Goal: Information Seeking & Learning: Learn about a topic

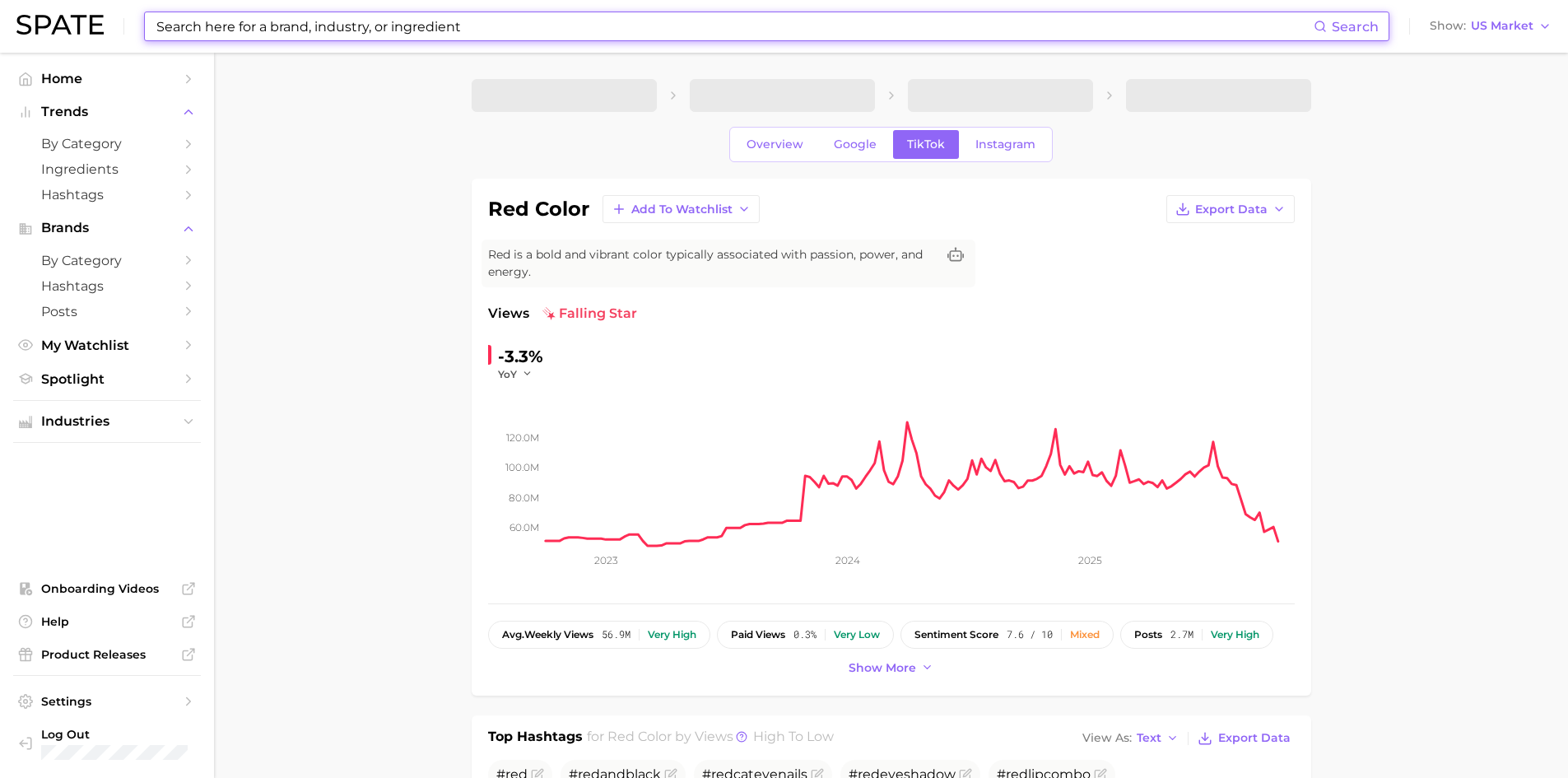
click at [282, 30] on input at bounding box center [734, 26] width 1159 height 28
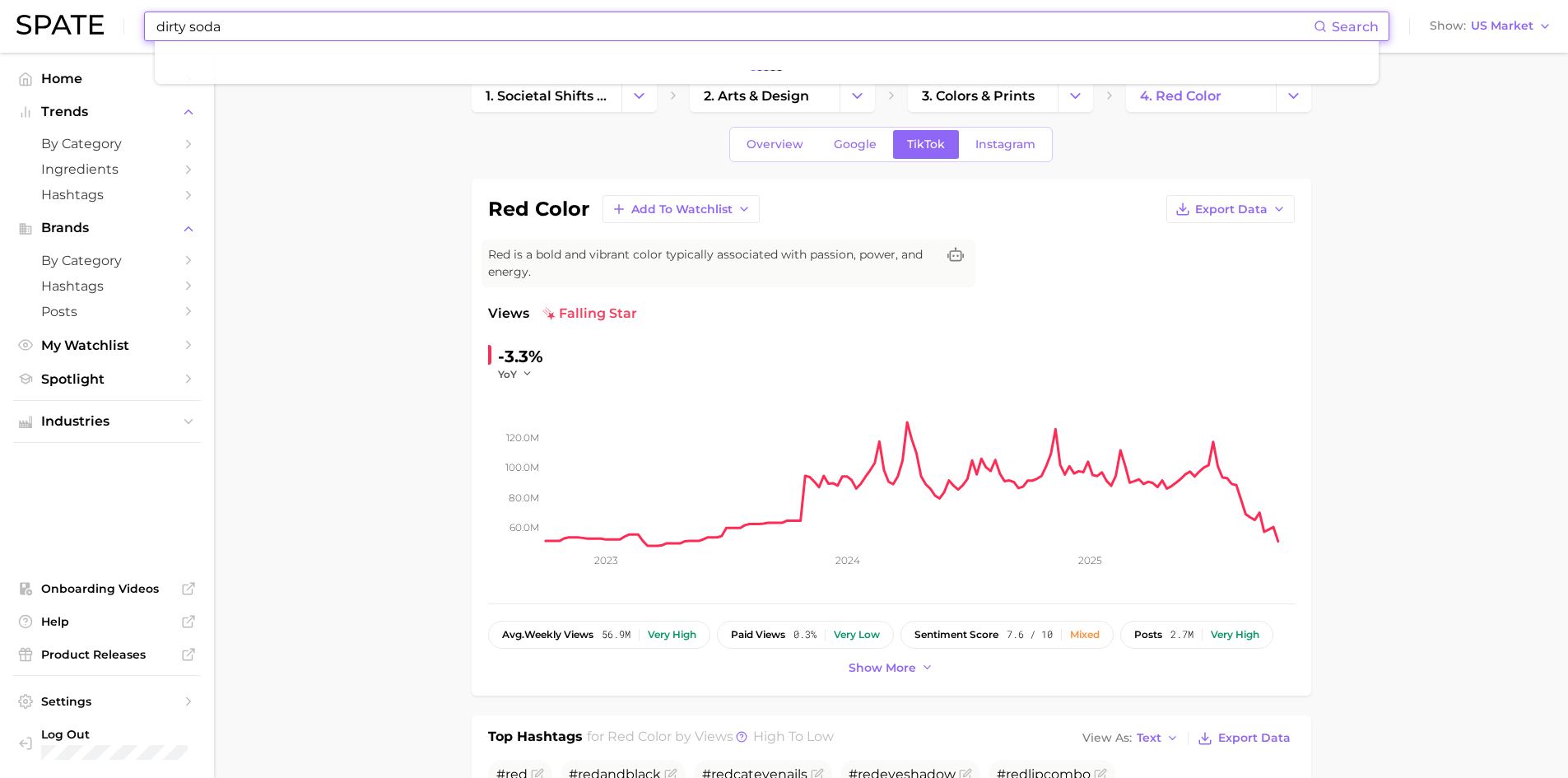
type input "dirty soda"
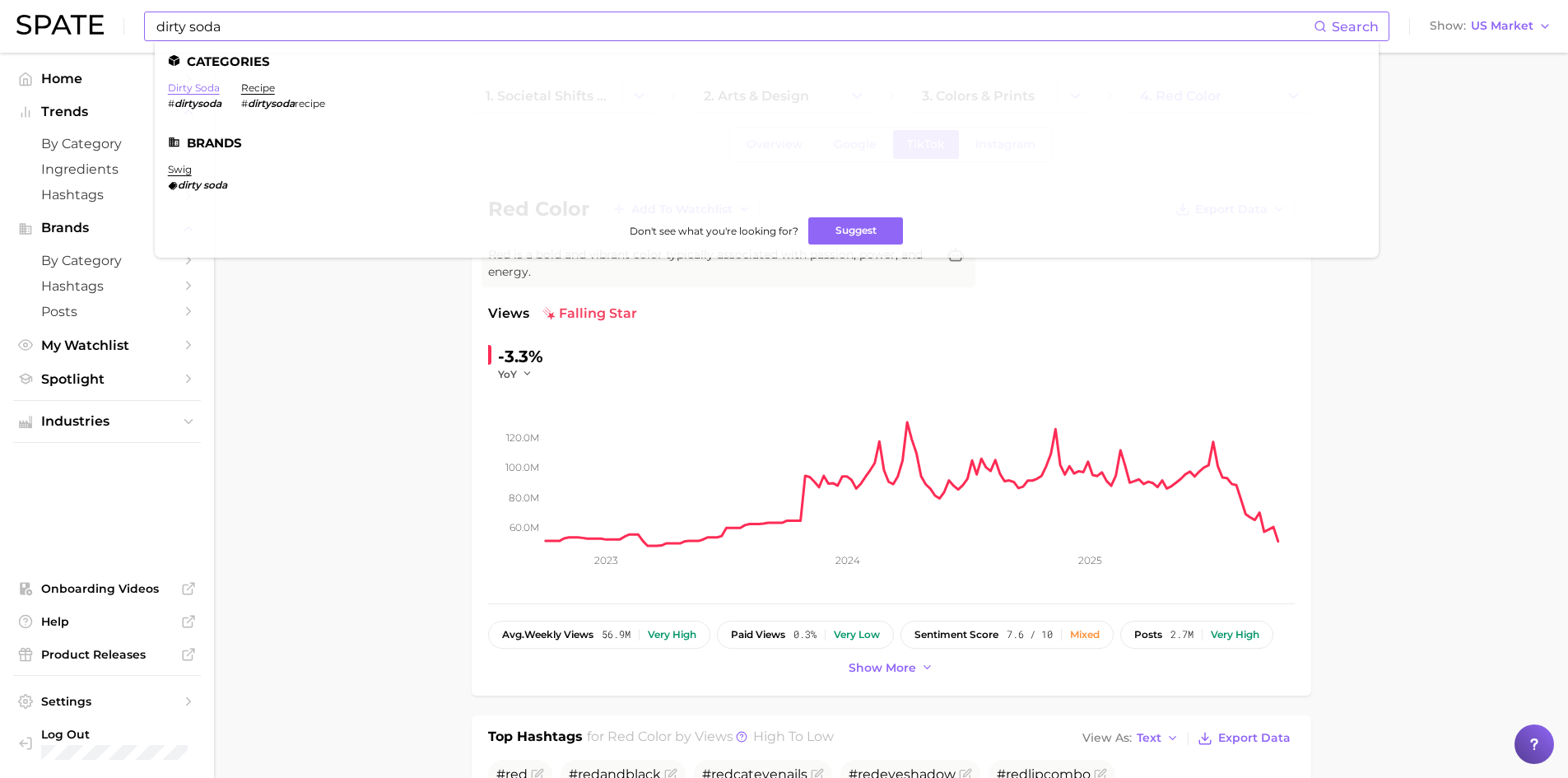
click at [206, 89] on link "dirty soda" at bounding box center [194, 88] width 52 height 13
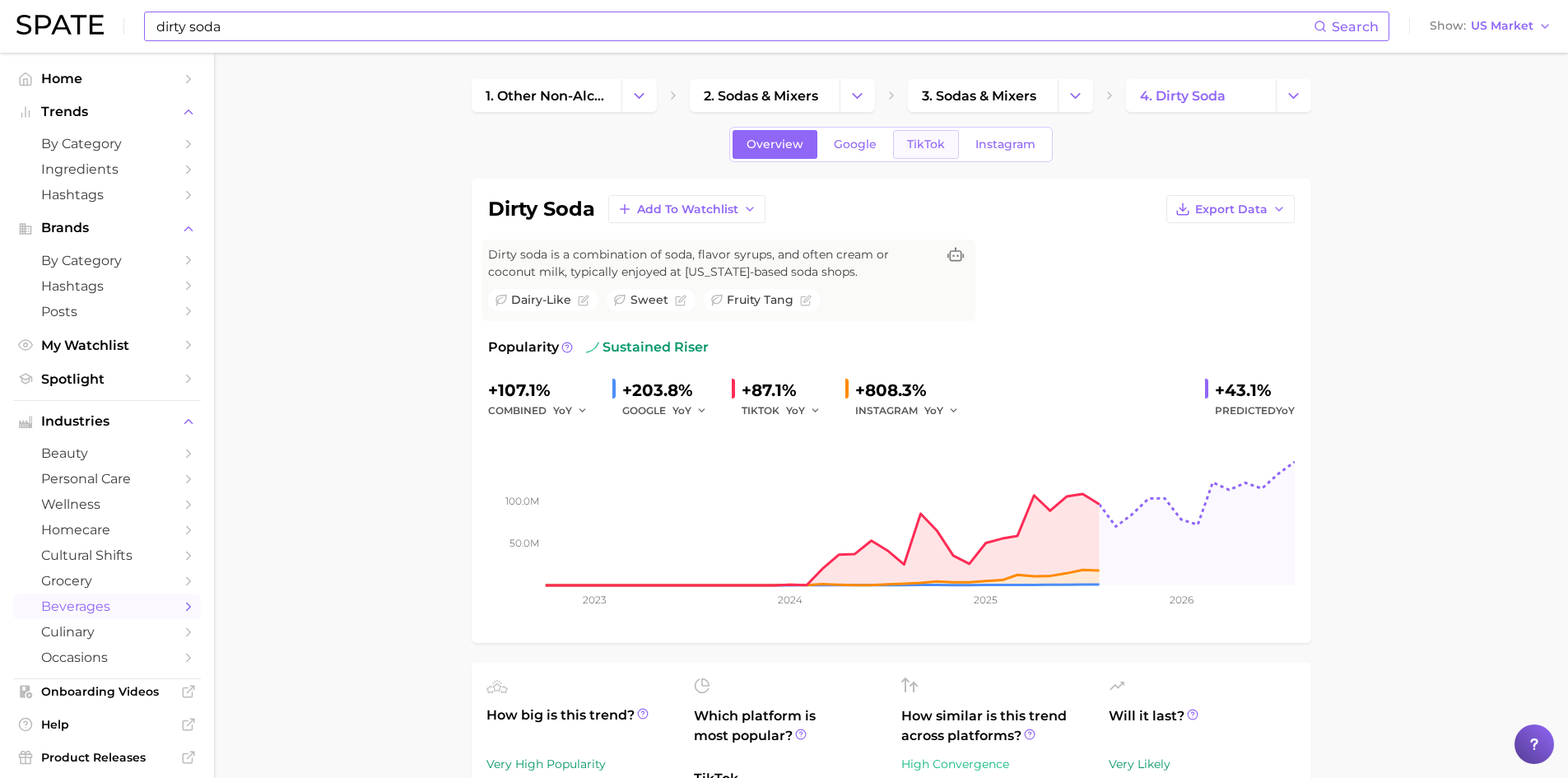
click at [919, 143] on span "TikTok" at bounding box center [926, 144] width 38 height 14
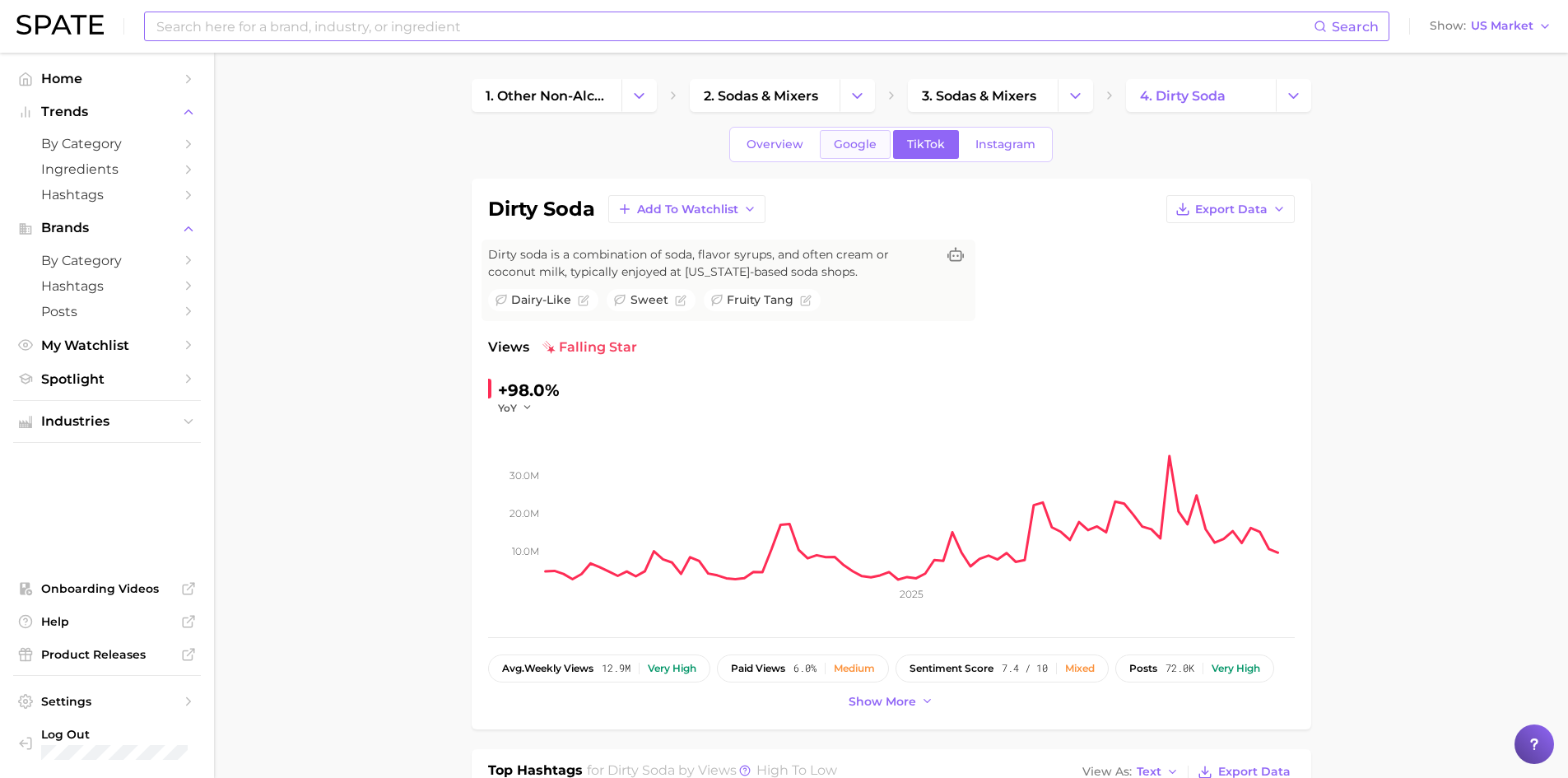
click at [857, 148] on span "Google" at bounding box center [855, 144] width 43 height 14
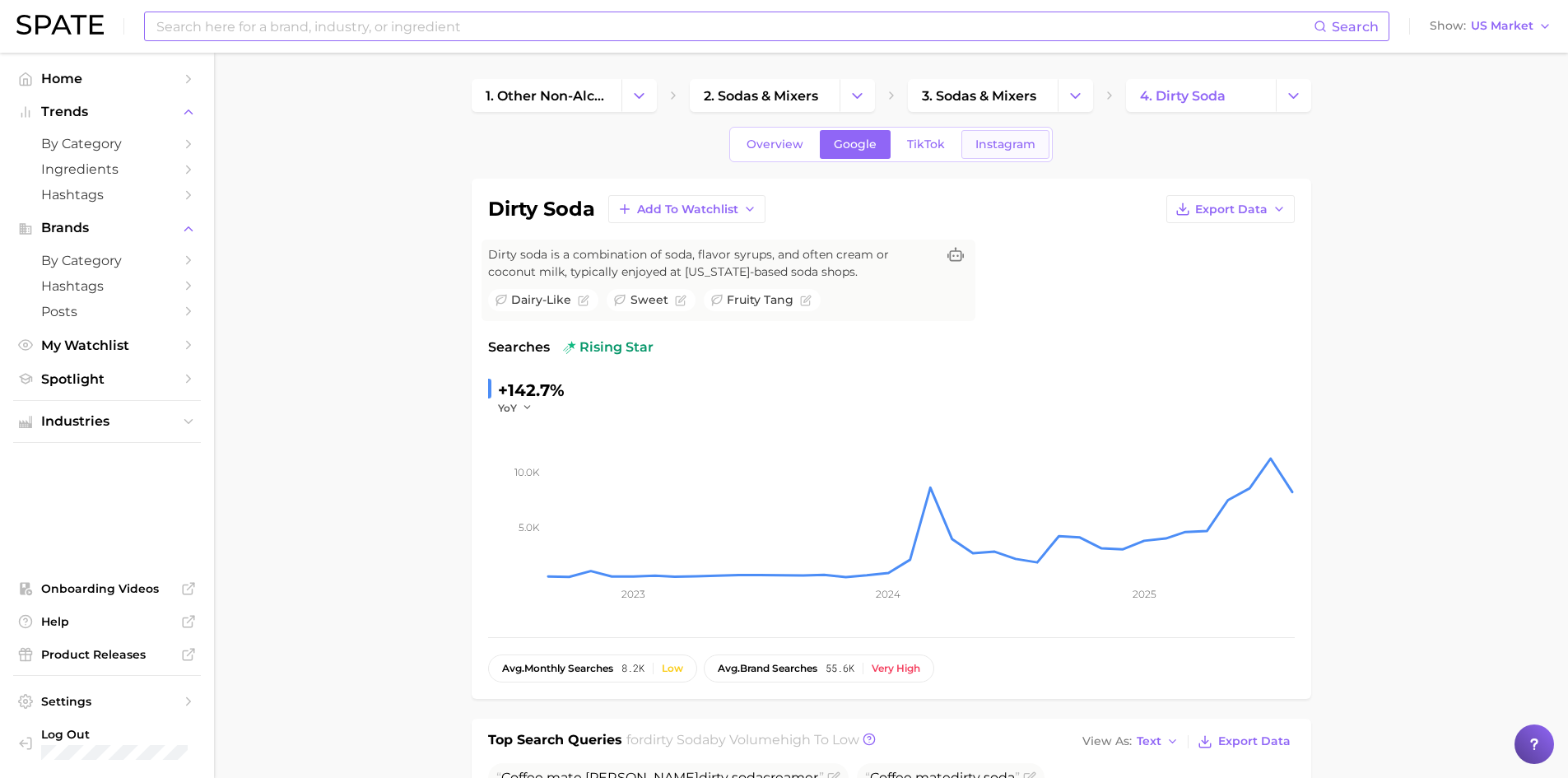
click at [999, 155] on link "Instagram" at bounding box center [1006, 145] width 89 height 29
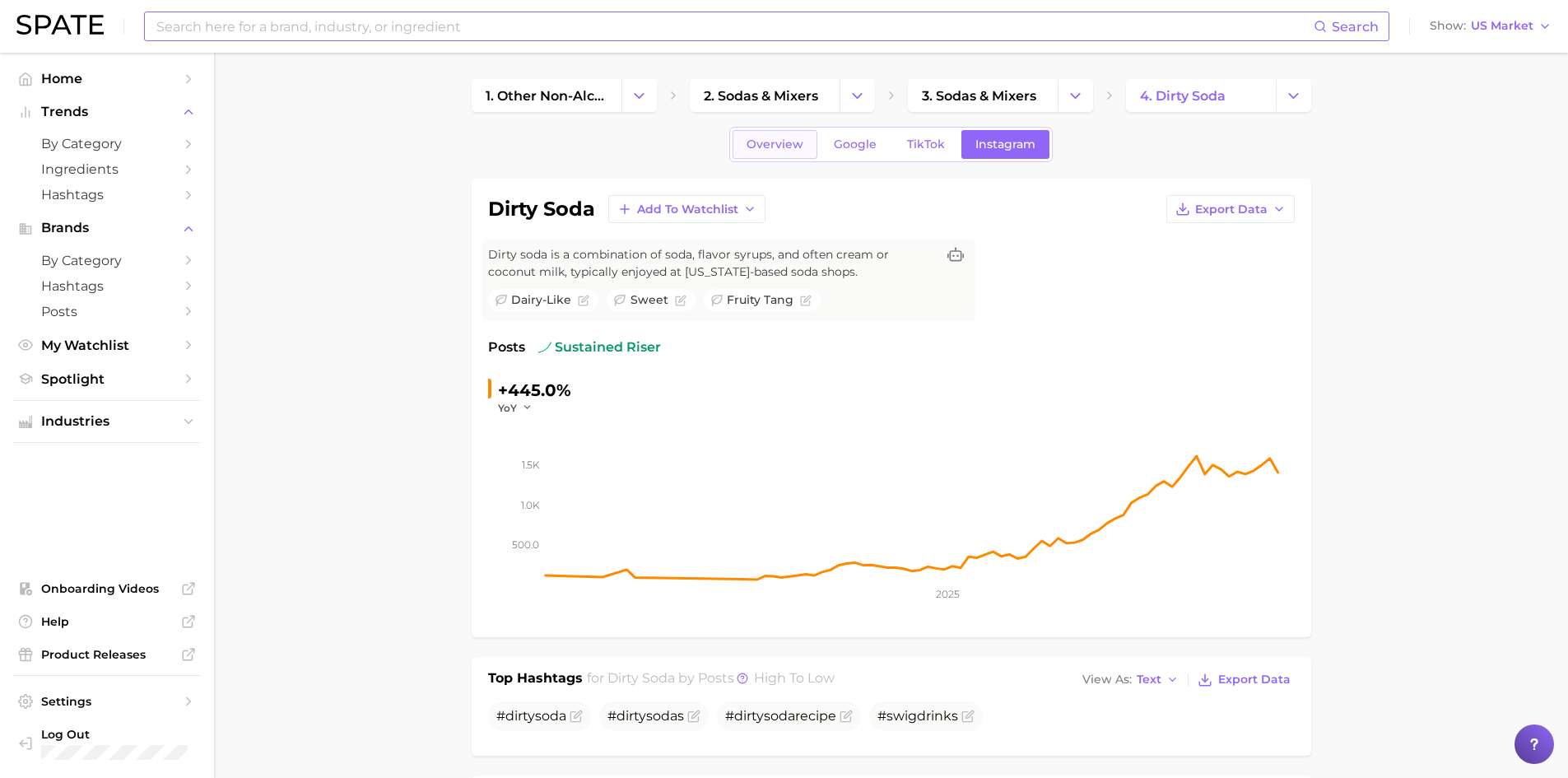
click at [773, 154] on link "Overview" at bounding box center [774, 145] width 85 height 29
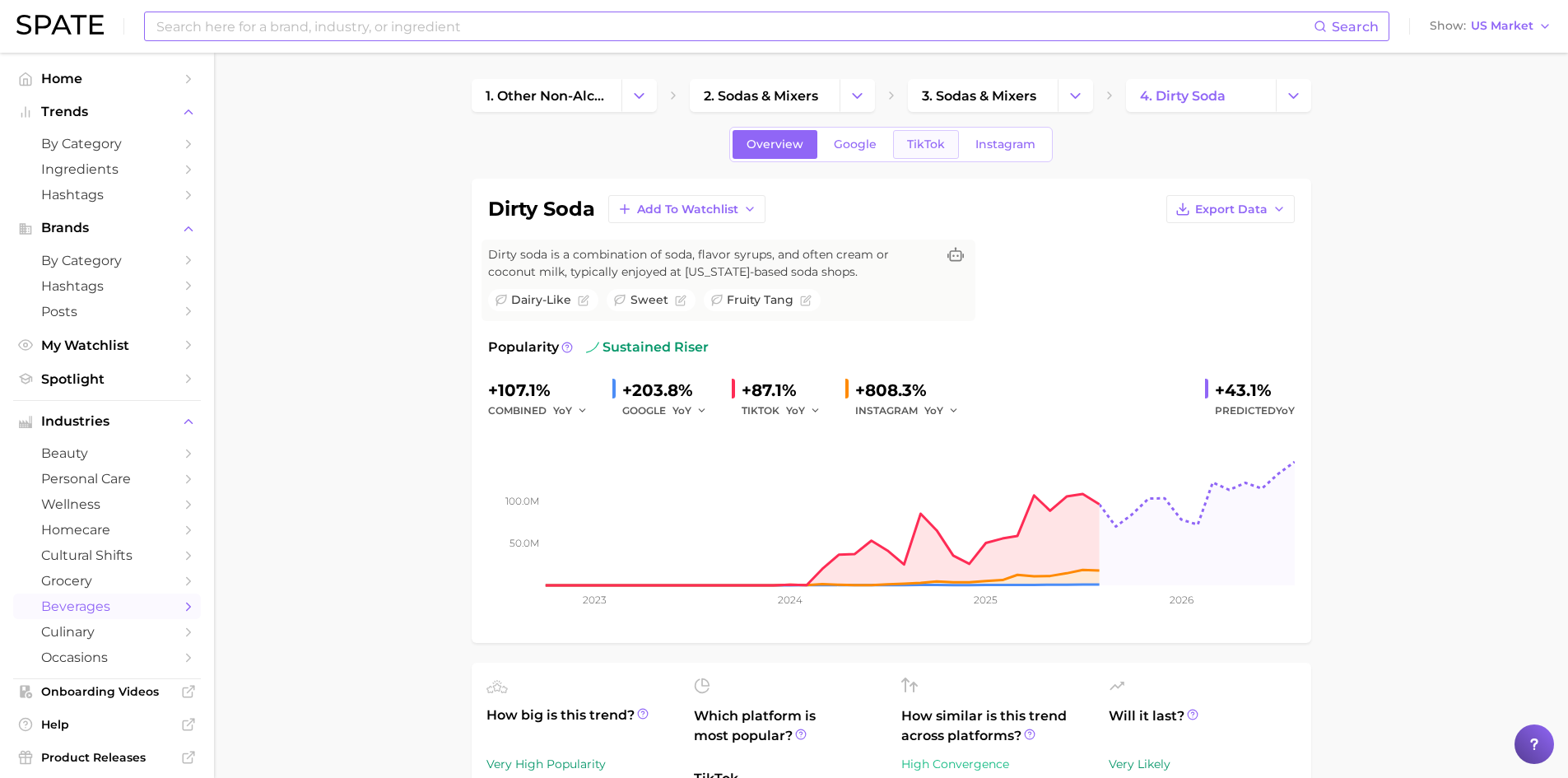
click at [909, 140] on span "TikTok" at bounding box center [926, 144] width 38 height 14
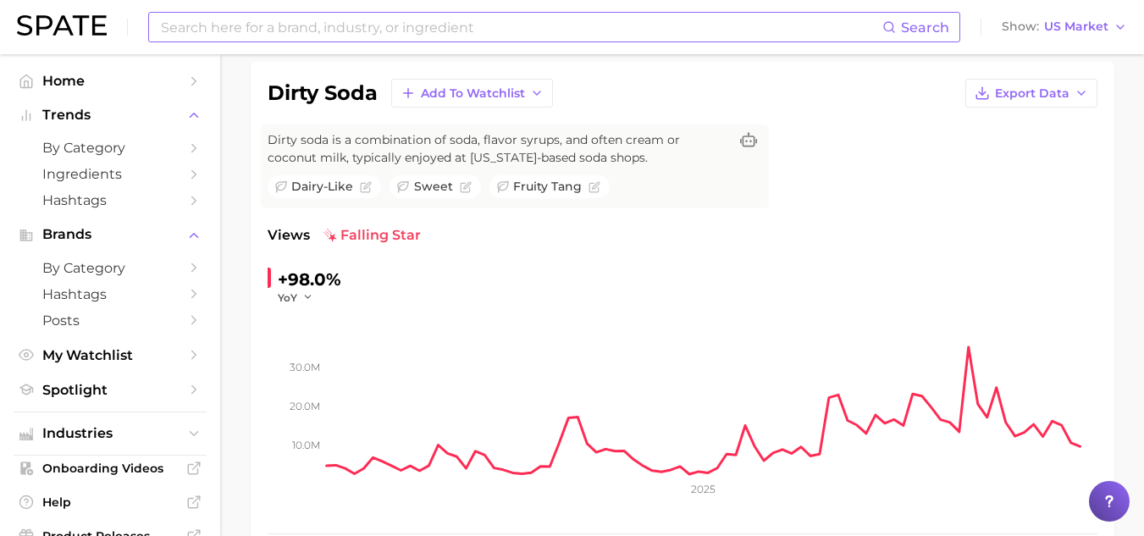
scroll to position [121, 0]
click at [361, 37] on input at bounding box center [520, 27] width 723 height 29
type input "orangeade"
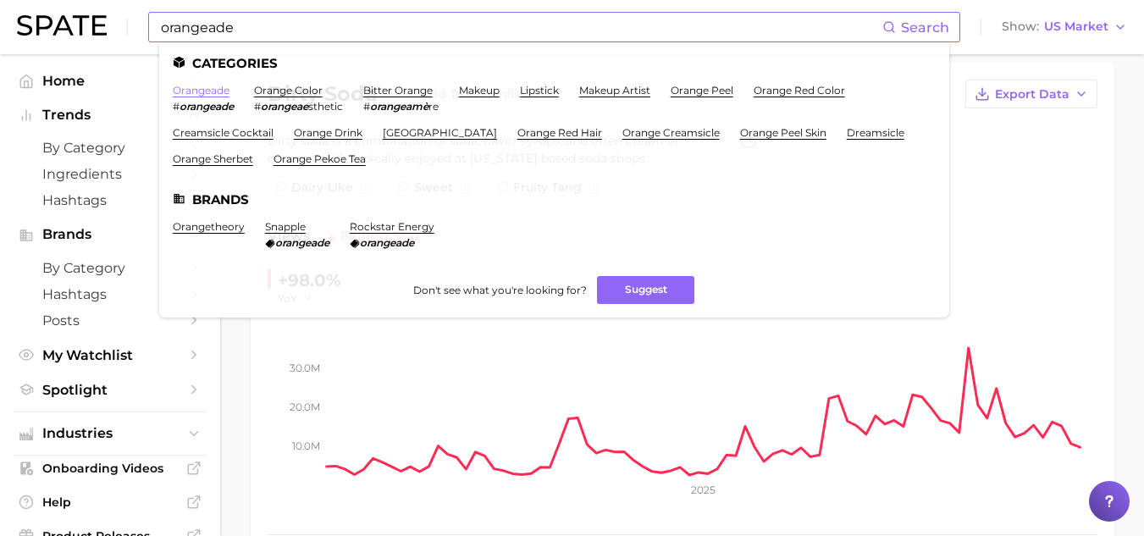
click at [212, 89] on link "orangeade" at bounding box center [201, 90] width 57 height 13
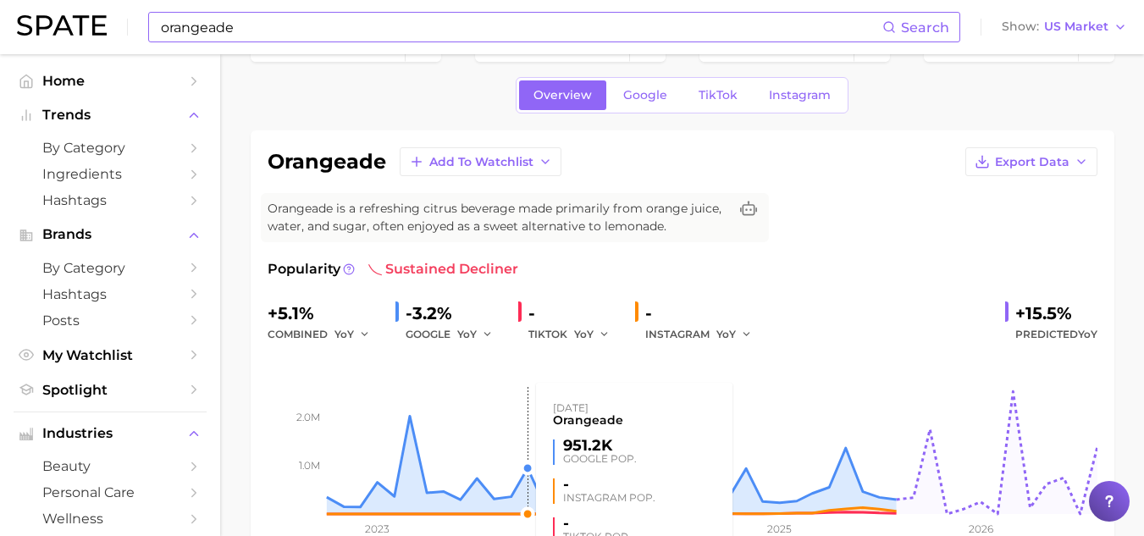
scroll to position [45, 0]
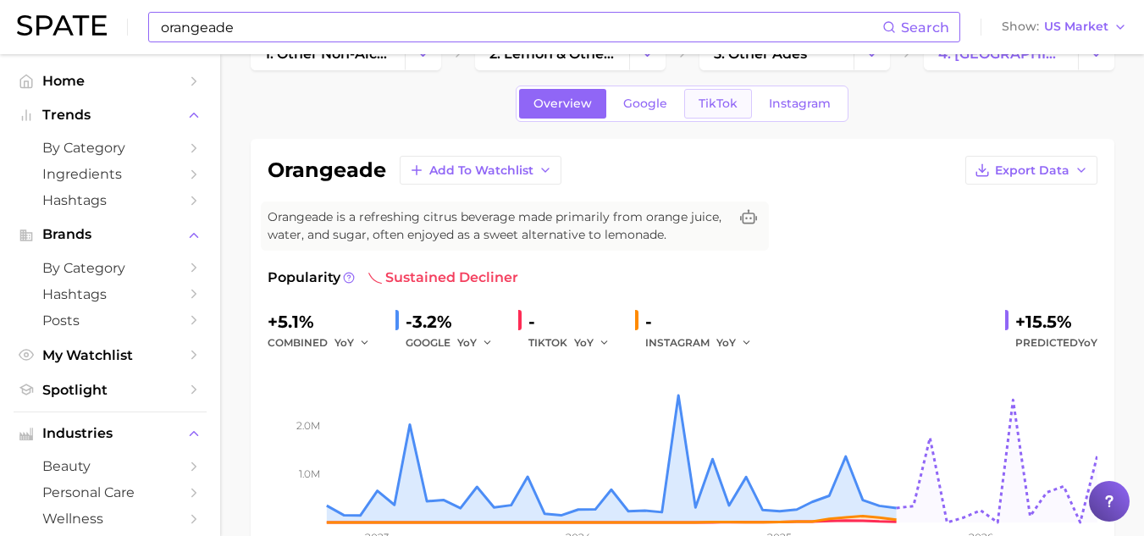
click at [718, 98] on span "TikTok" at bounding box center [717, 103] width 39 height 14
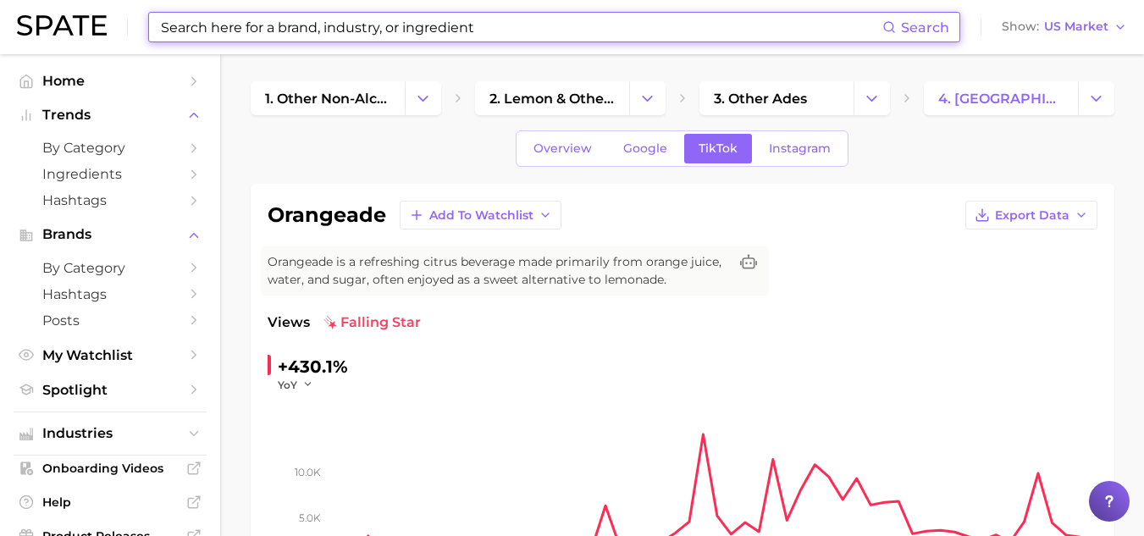
click at [340, 31] on input at bounding box center [520, 27] width 723 height 29
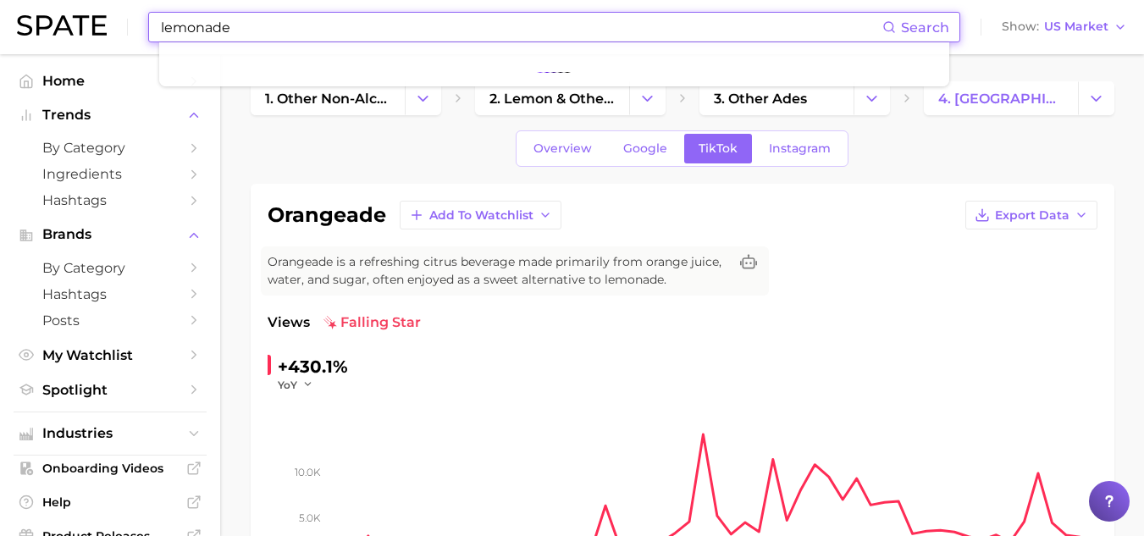
type input "lemonade"
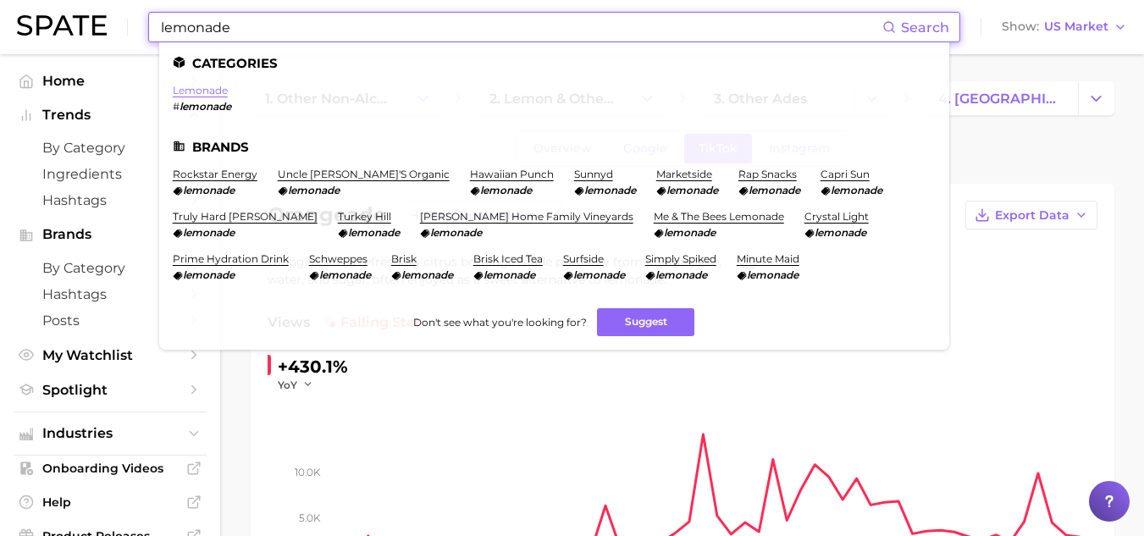
click at [209, 90] on link "lemonade" at bounding box center [200, 90] width 55 height 13
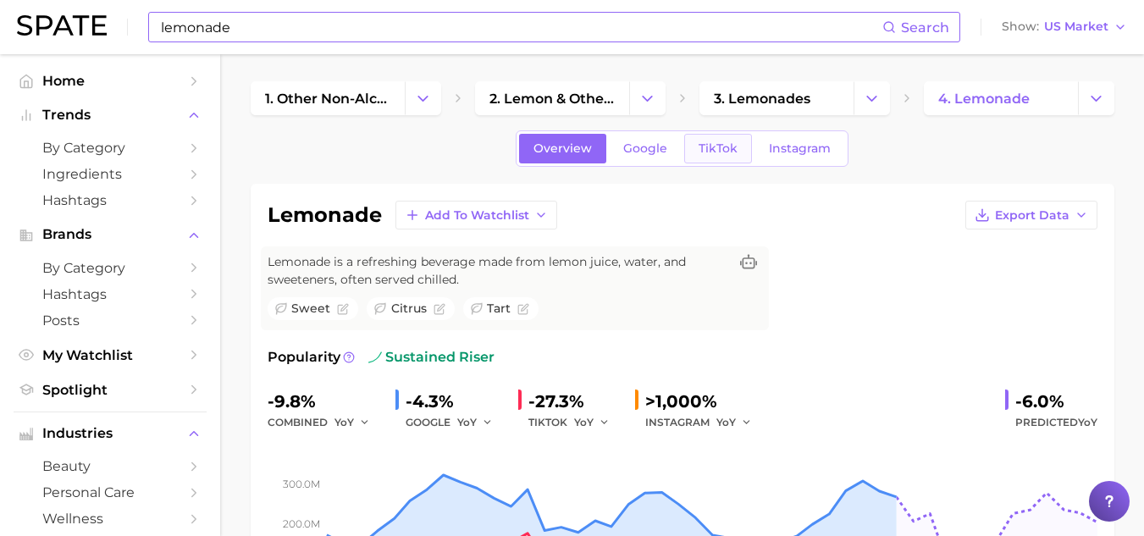
click at [721, 140] on link "TikTok" at bounding box center [718, 149] width 68 height 30
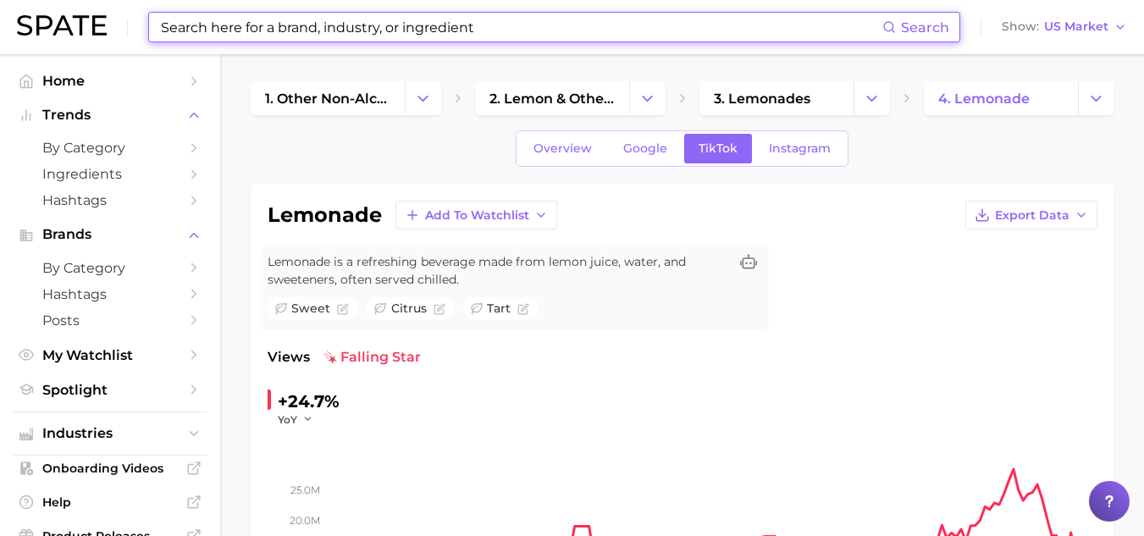
click at [532, 24] on input at bounding box center [520, 27] width 723 height 29
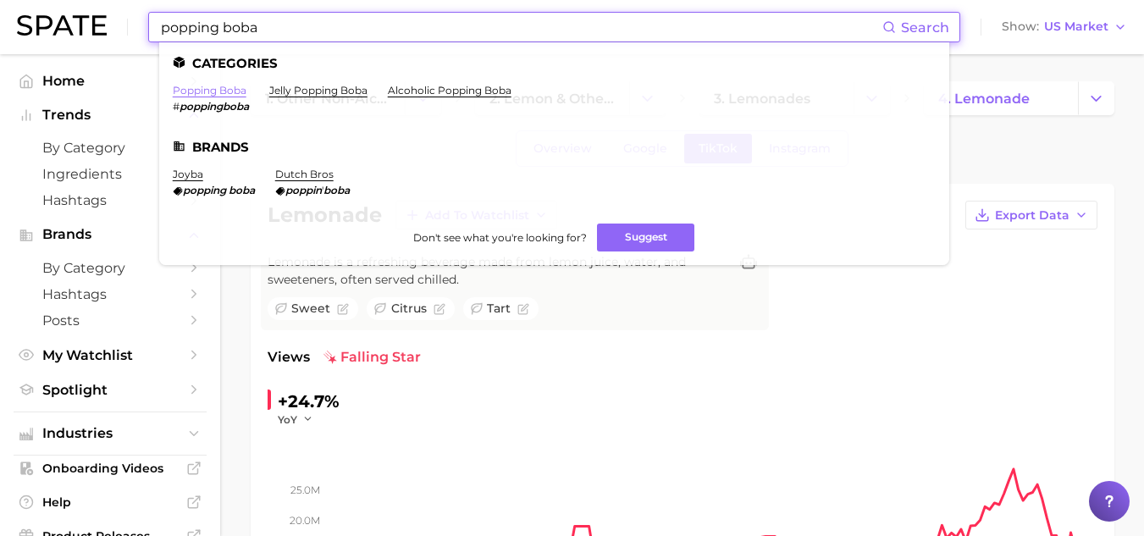
type input "popping boba"
click at [212, 88] on link "popping boba" at bounding box center [210, 90] width 74 height 13
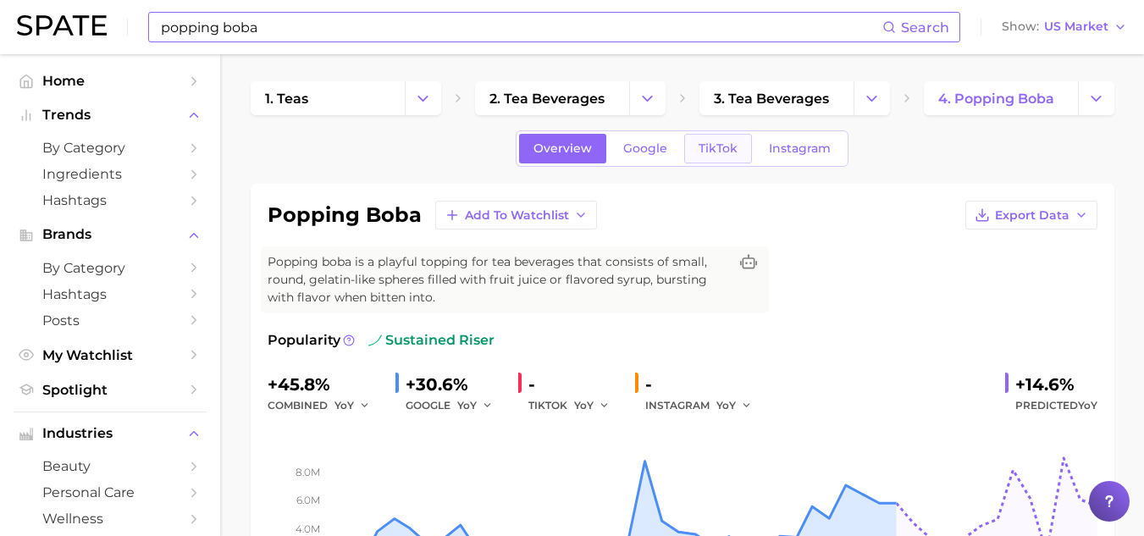
click at [700, 153] on span "TikTok" at bounding box center [717, 148] width 39 height 14
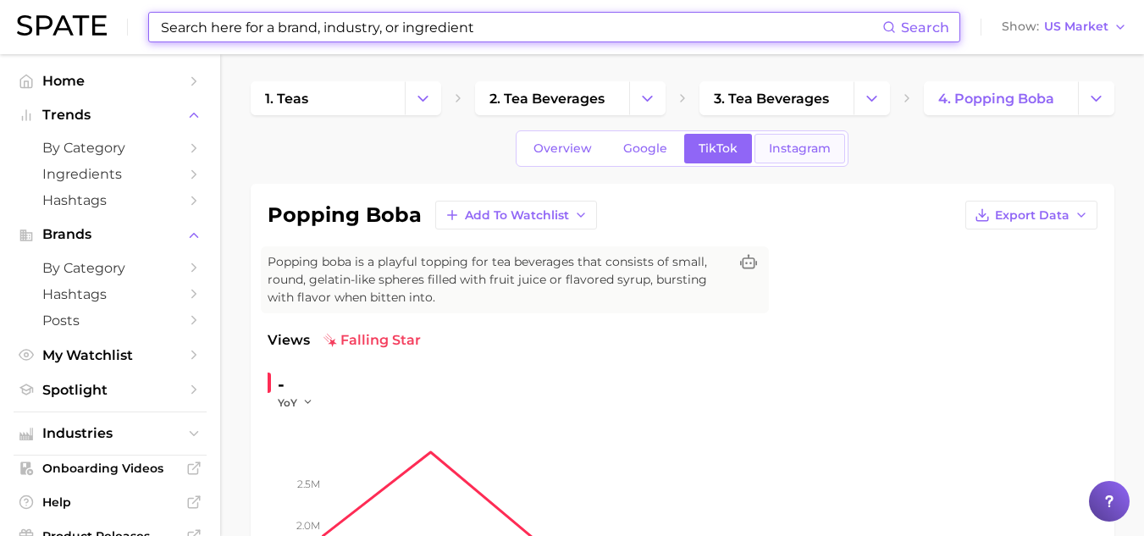
click at [795, 134] on link "Instagram" at bounding box center [799, 149] width 91 height 30
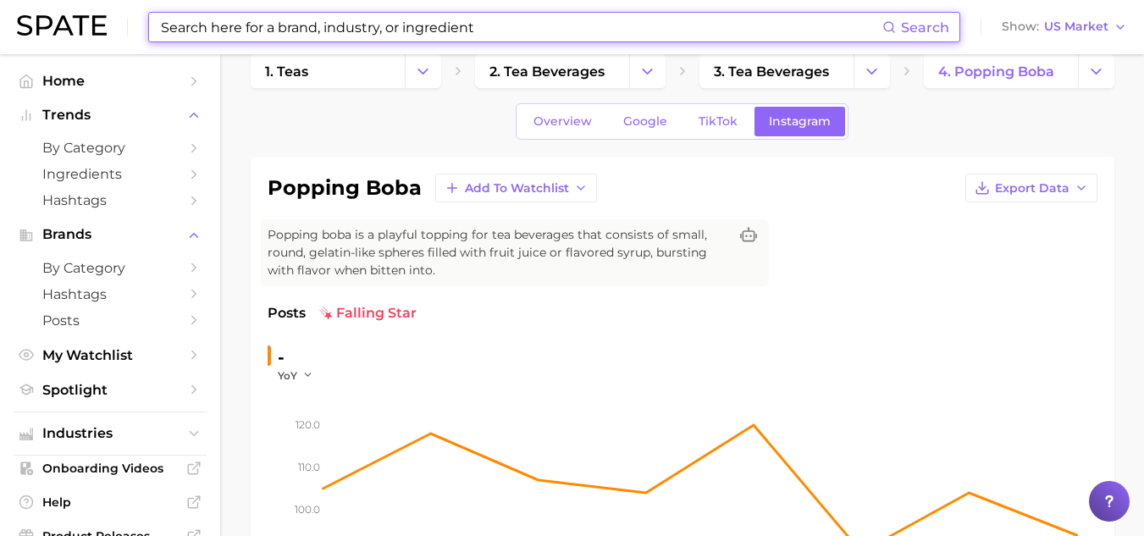
scroll to position [25, 0]
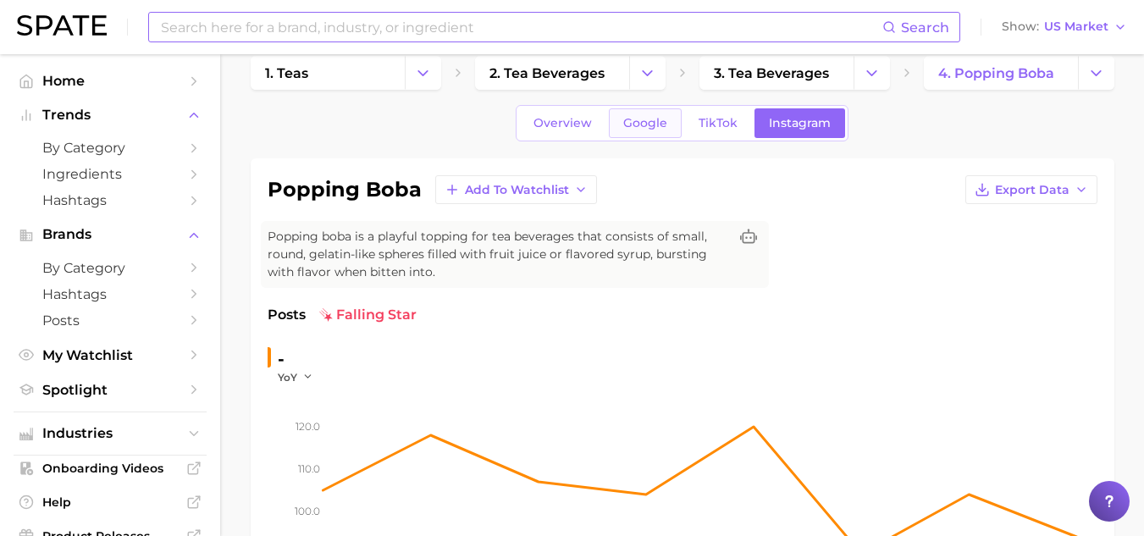
click at [641, 128] on span "Google" at bounding box center [645, 123] width 44 height 14
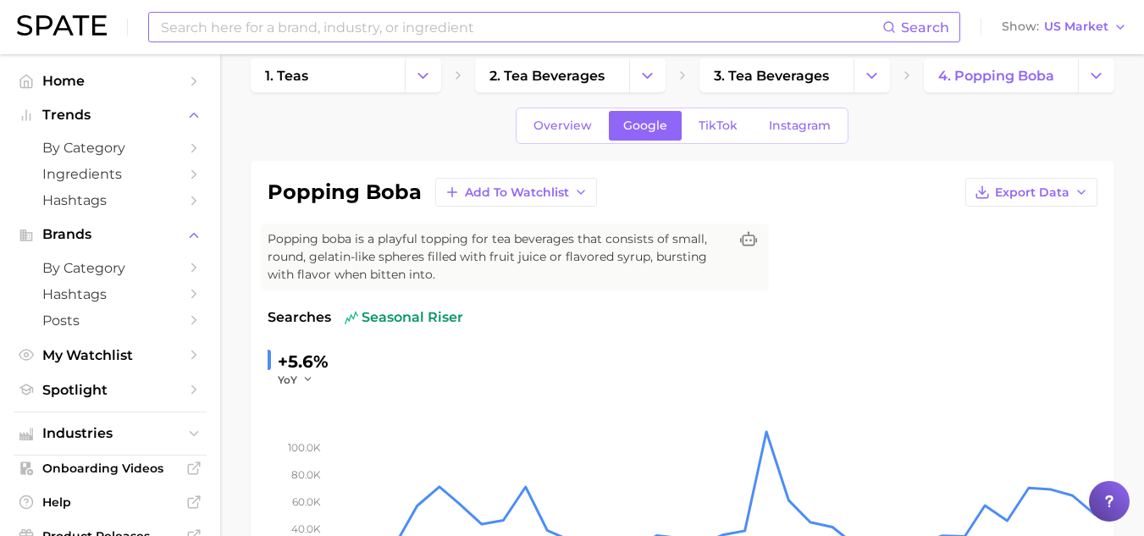
scroll to position [18, 0]
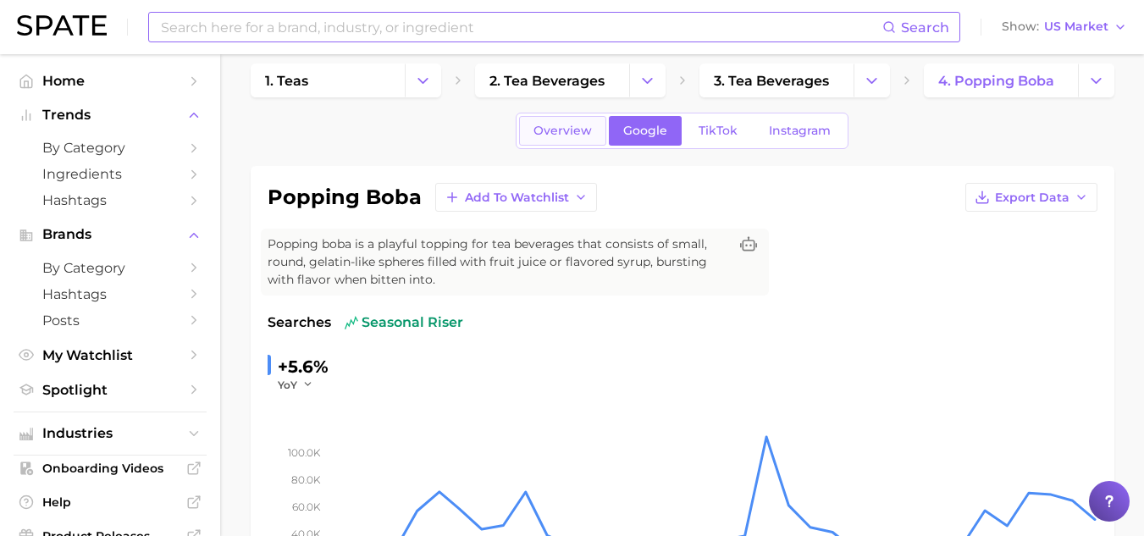
drag, startPoint x: 641, startPoint y: 128, endPoint x: 558, endPoint y: 118, distance: 83.6
click at [558, 118] on link "Overview" at bounding box center [562, 131] width 87 height 30
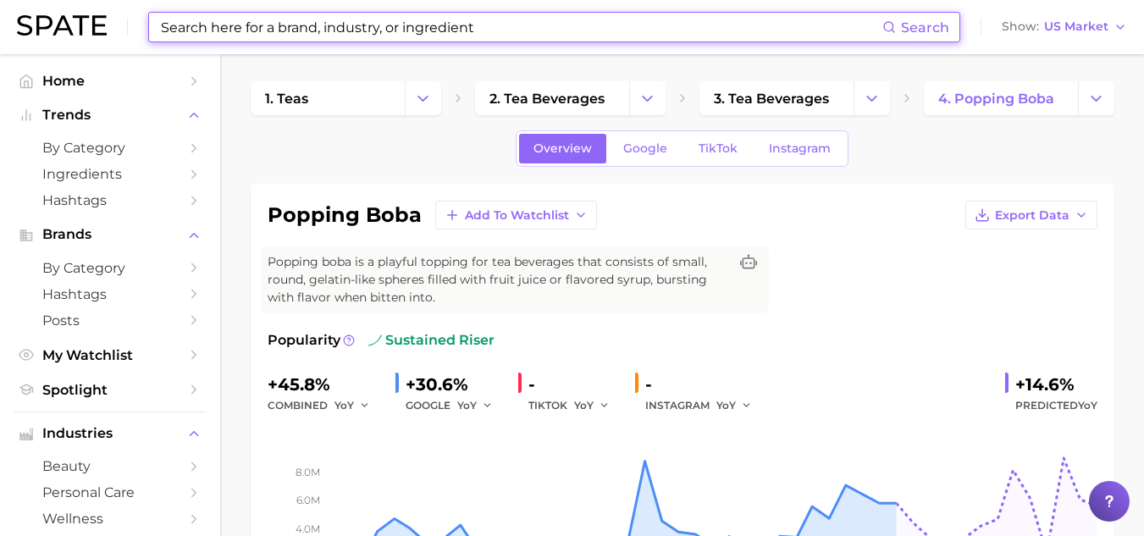
click at [315, 36] on input at bounding box center [520, 27] width 723 height 29
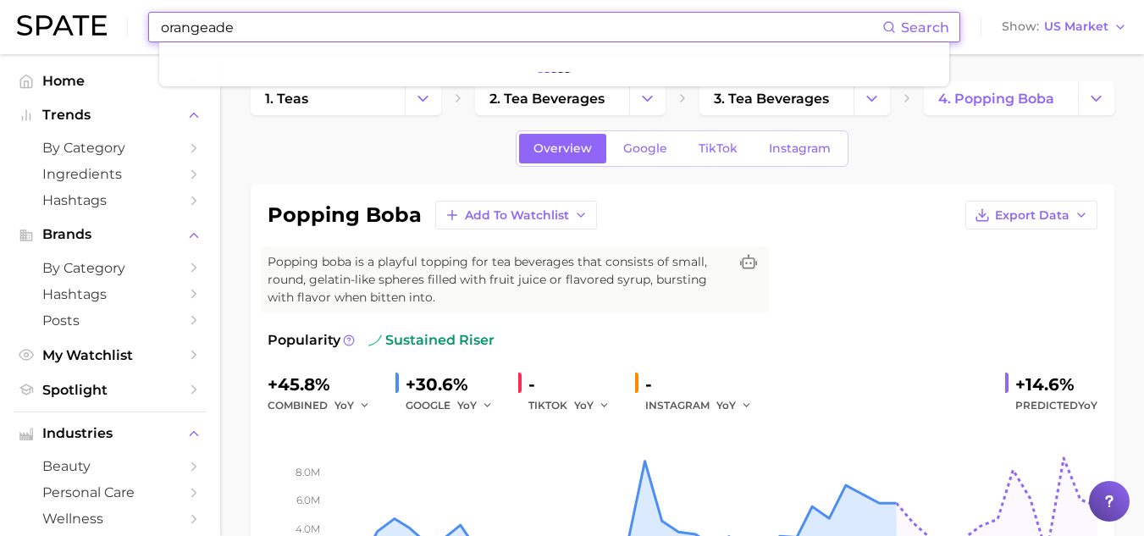
type input "orangeade"
click at [303, 39] on input "orangeade" at bounding box center [520, 27] width 723 height 29
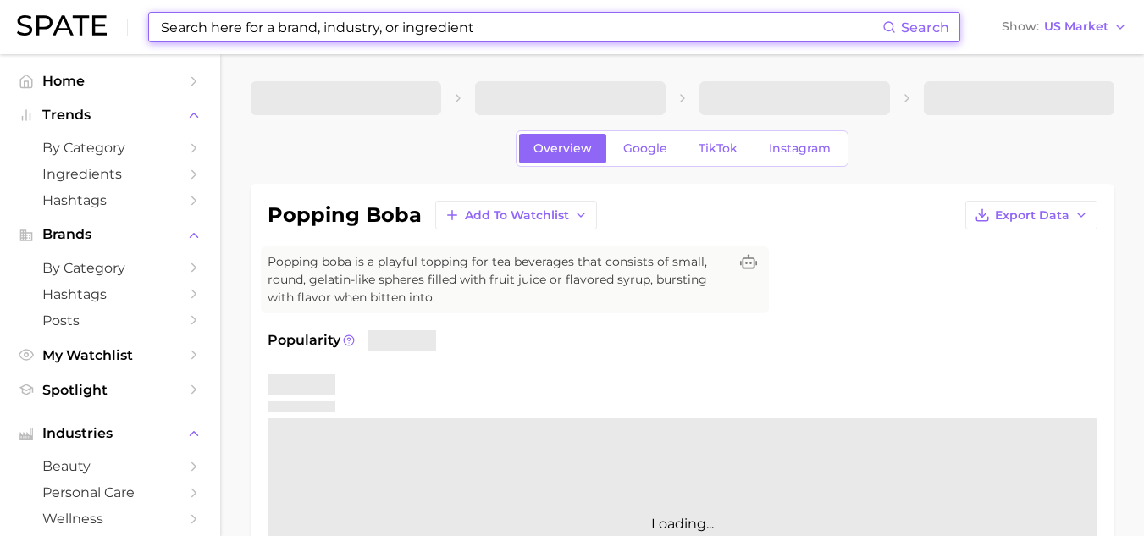
click at [280, 30] on input at bounding box center [520, 27] width 723 height 29
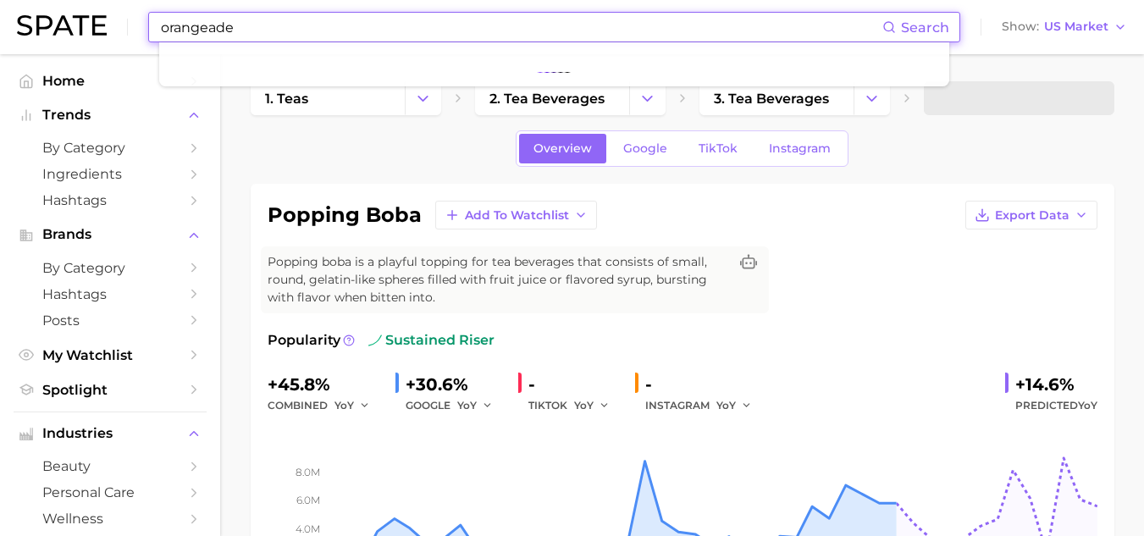
type input "orangeade"
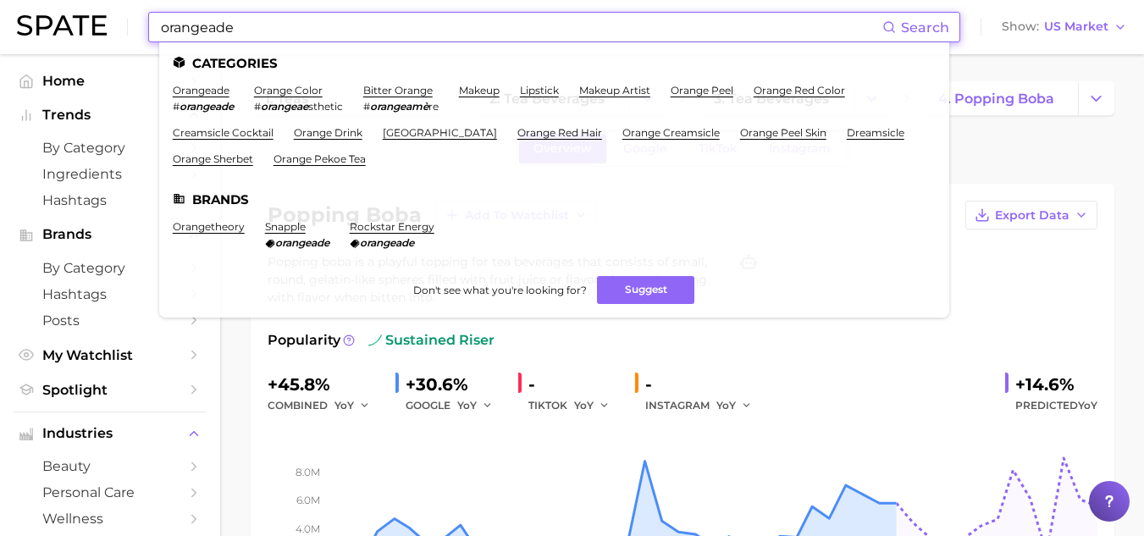
click at [191, 97] on li "orangeade # orangeade" at bounding box center [203, 98] width 61 height 29
click at [205, 89] on link "orangeade" at bounding box center [201, 90] width 57 height 13
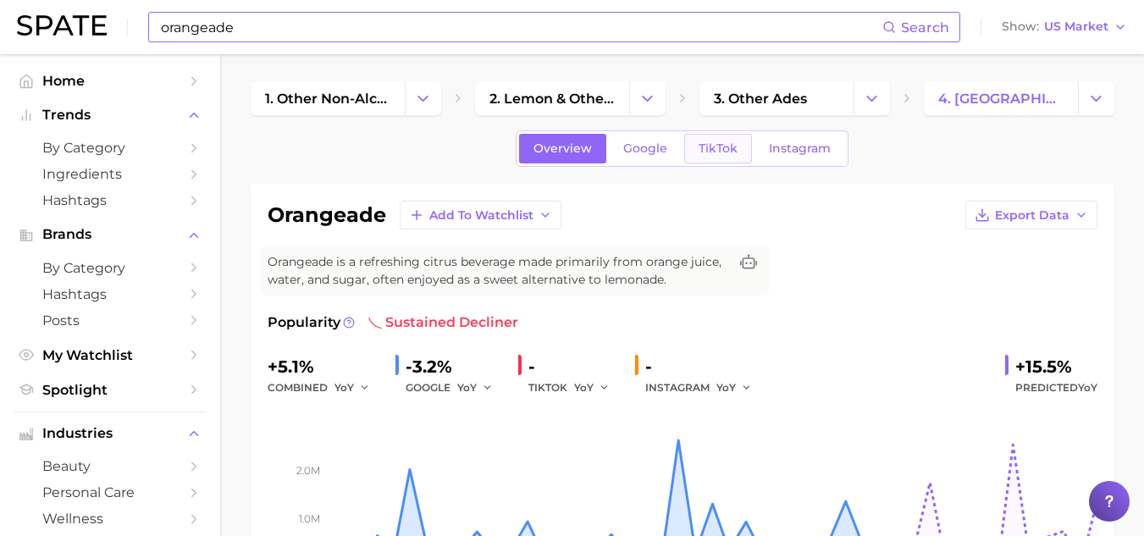
click at [720, 142] on span "TikTok" at bounding box center [717, 148] width 39 height 14
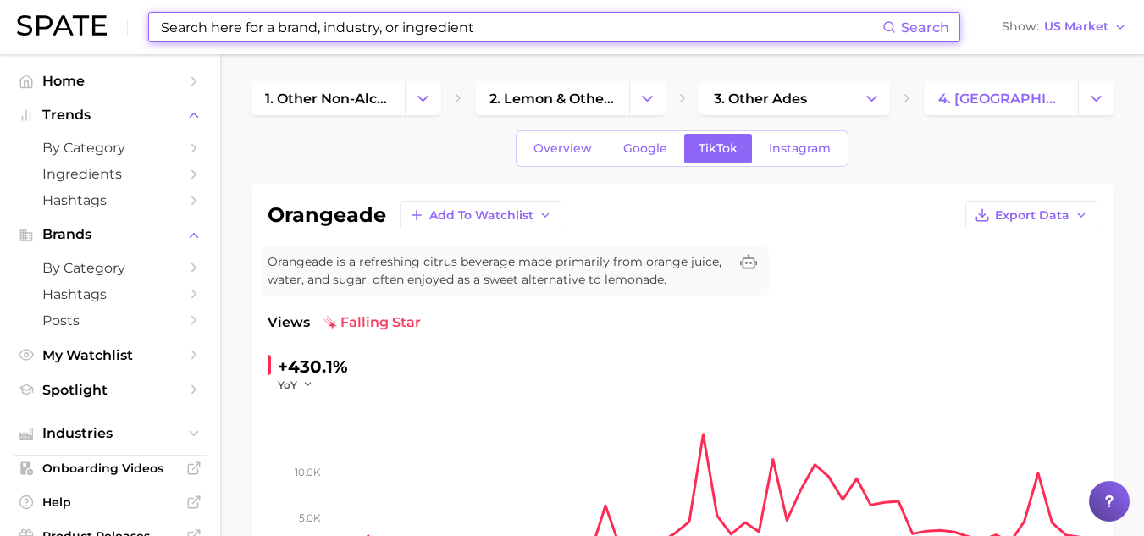
click at [495, 30] on input at bounding box center [520, 27] width 723 height 29
click at [194, 31] on input at bounding box center [520, 27] width 723 height 29
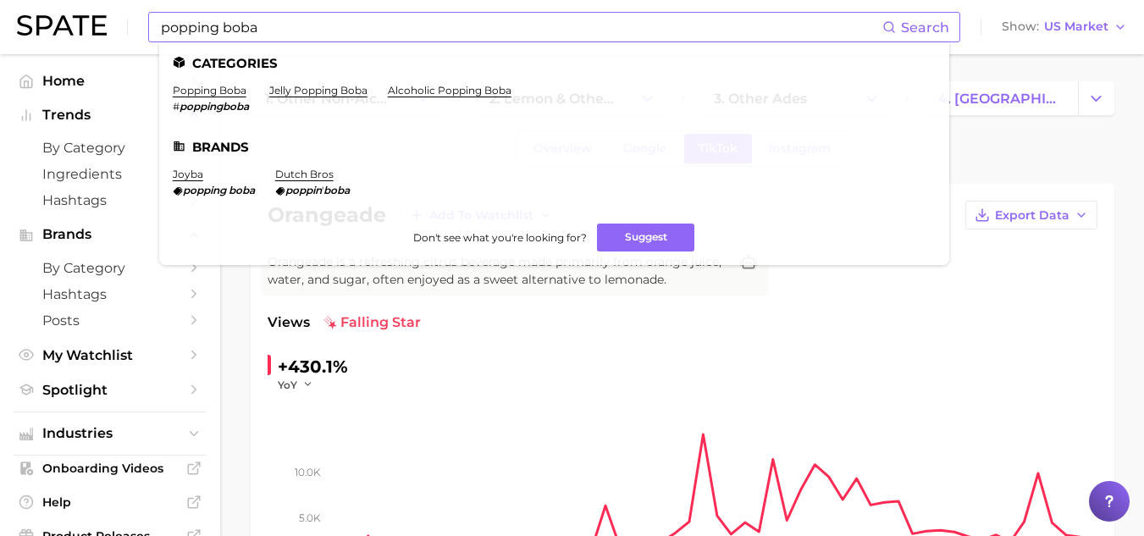
click at [219, 82] on ul "Categories popping boba # poppingboba jelly popping boba alcoholic popping [PER…" at bounding box center [554, 153] width 790 height 223
click at [213, 93] on link "popping boba" at bounding box center [210, 90] width 74 height 13
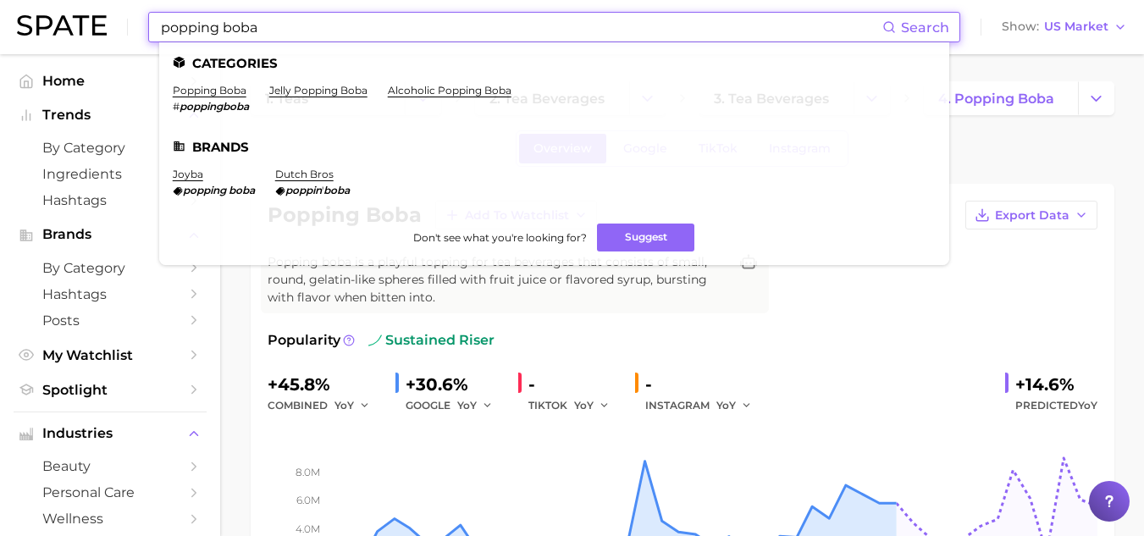
click at [388, 30] on input "popping boba" at bounding box center [520, 27] width 723 height 29
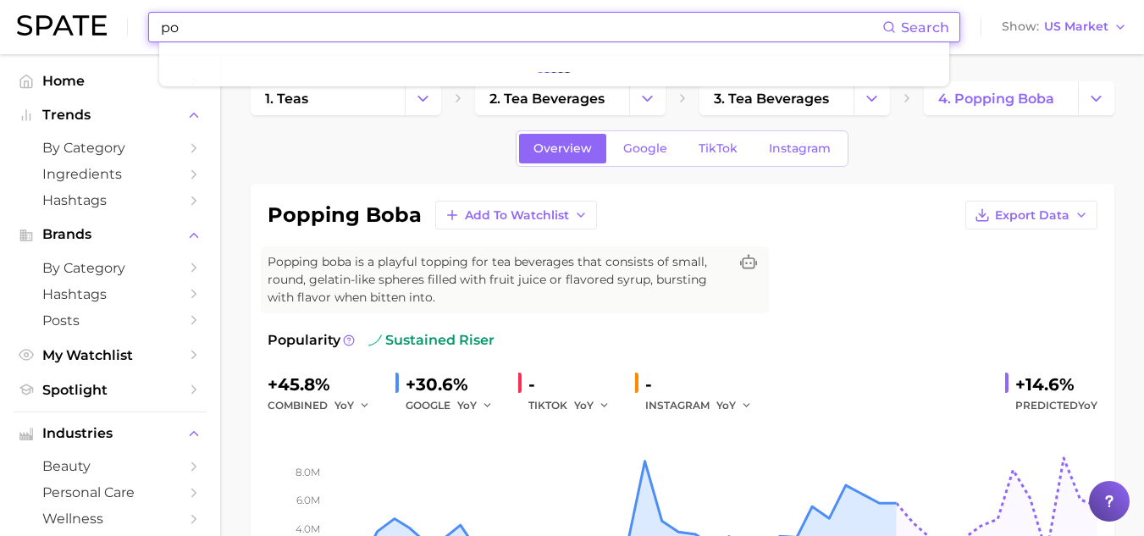
type input "p"
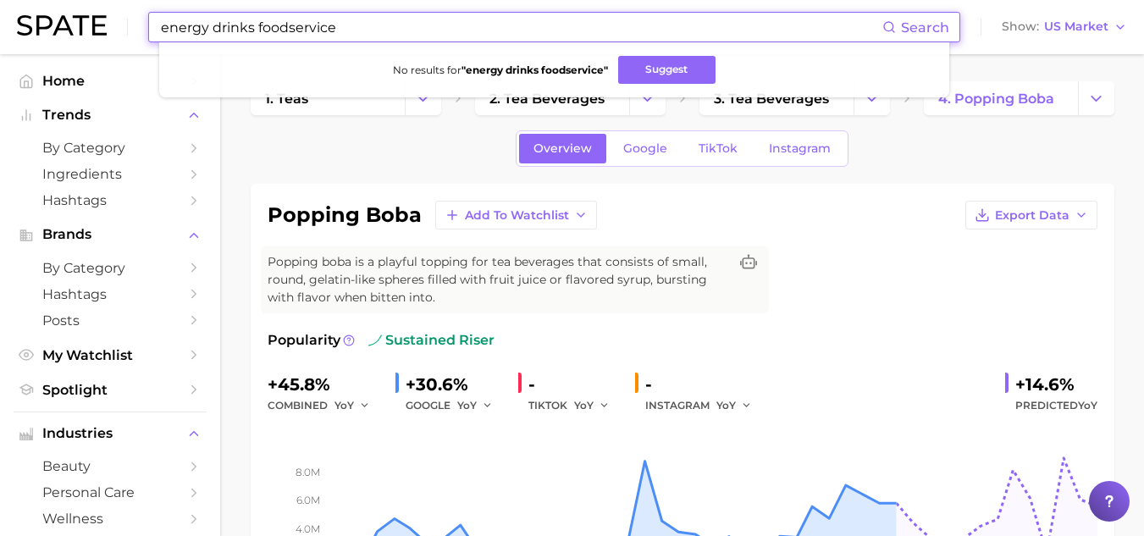
drag, startPoint x: 344, startPoint y: 30, endPoint x: 259, endPoint y: 29, distance: 84.6
click at [259, 29] on input "energy drinks foodservice" at bounding box center [520, 27] width 723 height 29
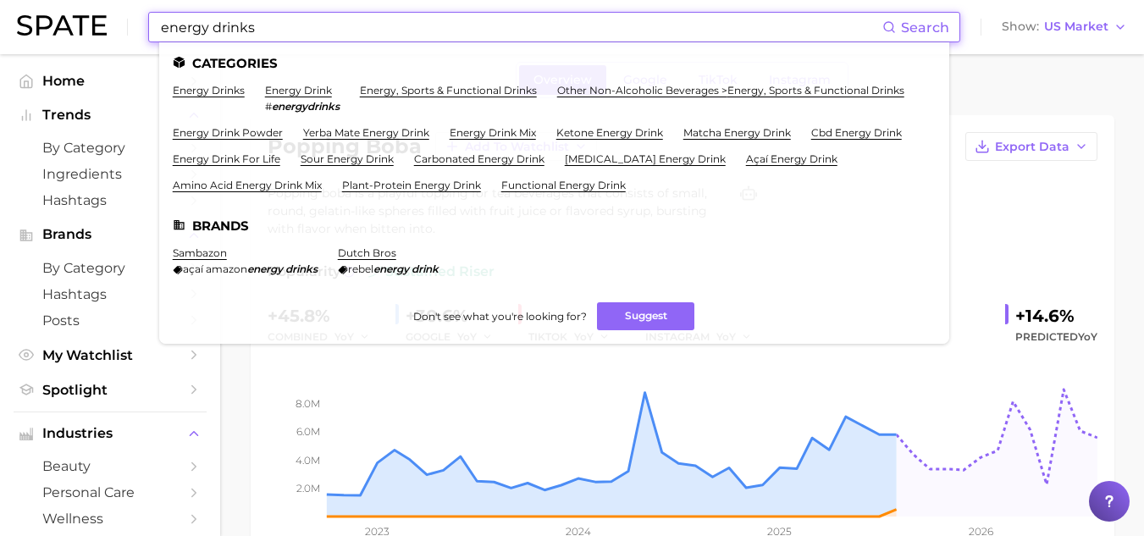
scroll to position [78, 0]
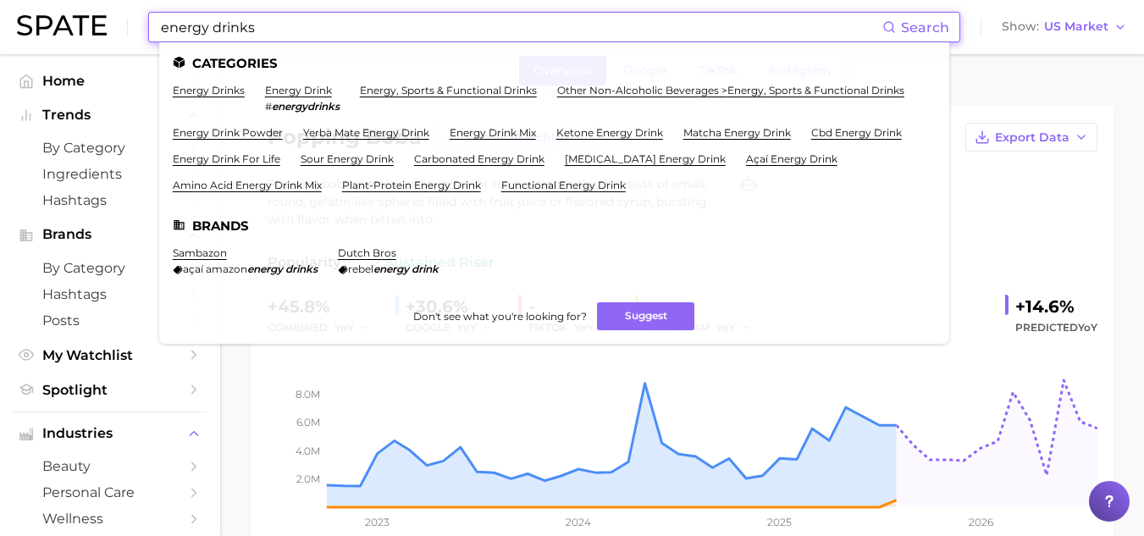
type input "energy drinks"
click at [378, 259] on li "dutch bros rebel energy drink" at bounding box center [388, 260] width 101 height 29
click at [380, 251] on link "dutch bros" at bounding box center [367, 252] width 58 height 13
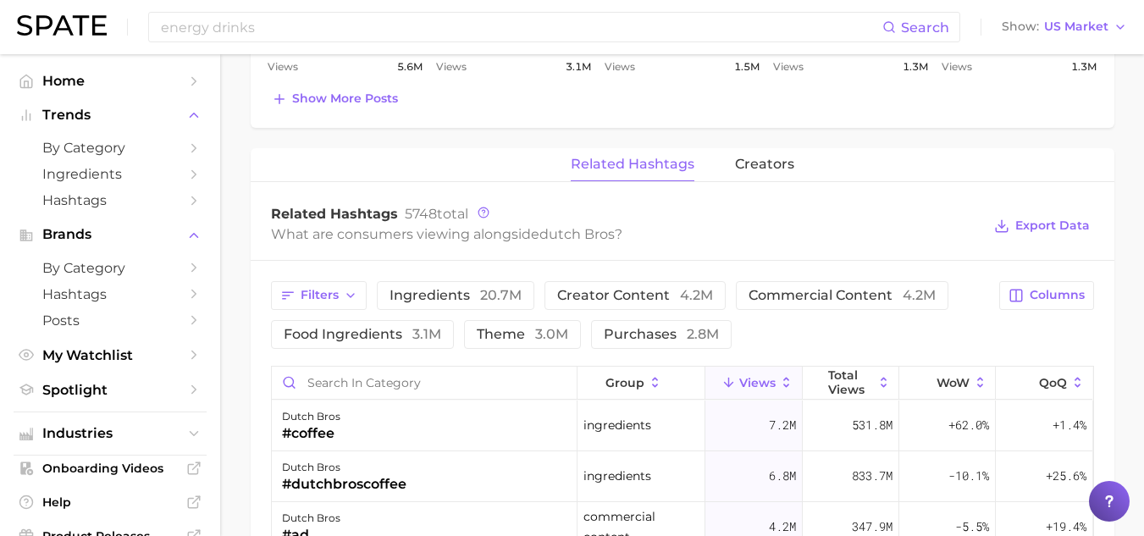
scroll to position [1170, 0]
click at [350, 378] on input "e" at bounding box center [424, 381] width 305 height 32
type input "energy drink"
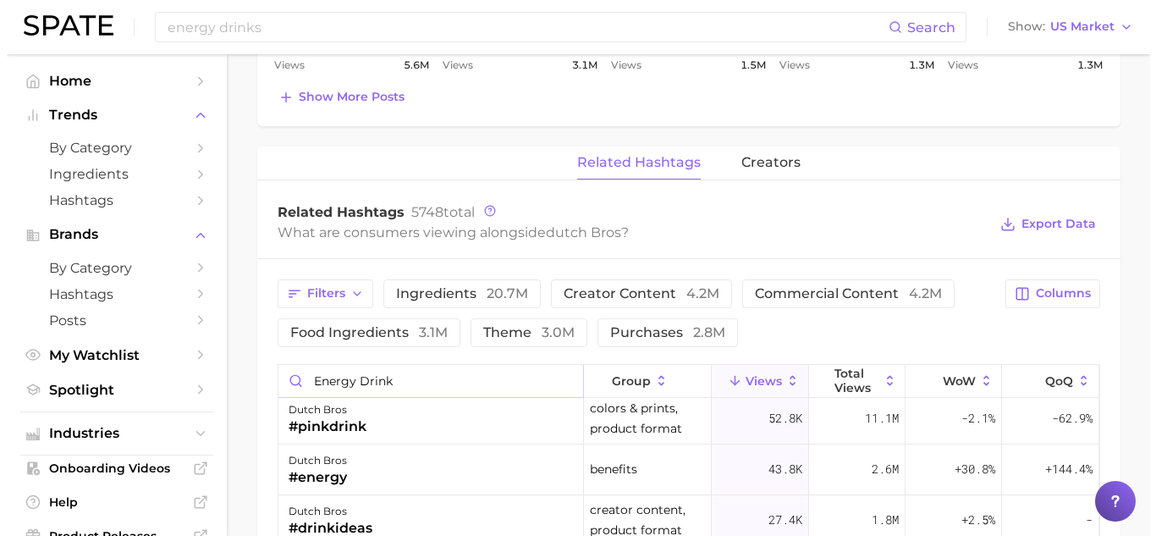
scroll to position [109, 0]
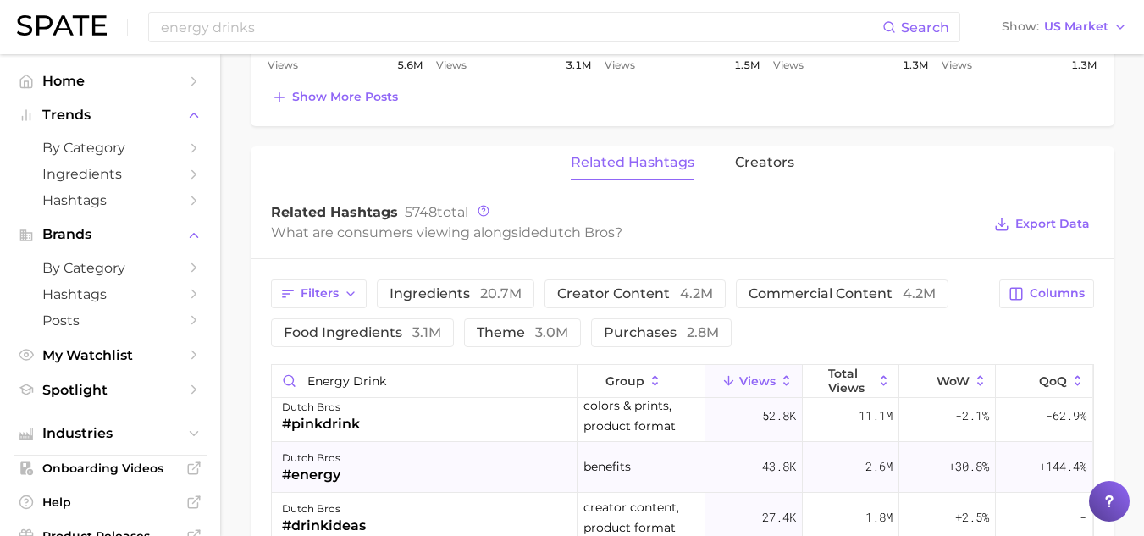
click at [324, 457] on div "dutch bros" at bounding box center [311, 458] width 58 height 20
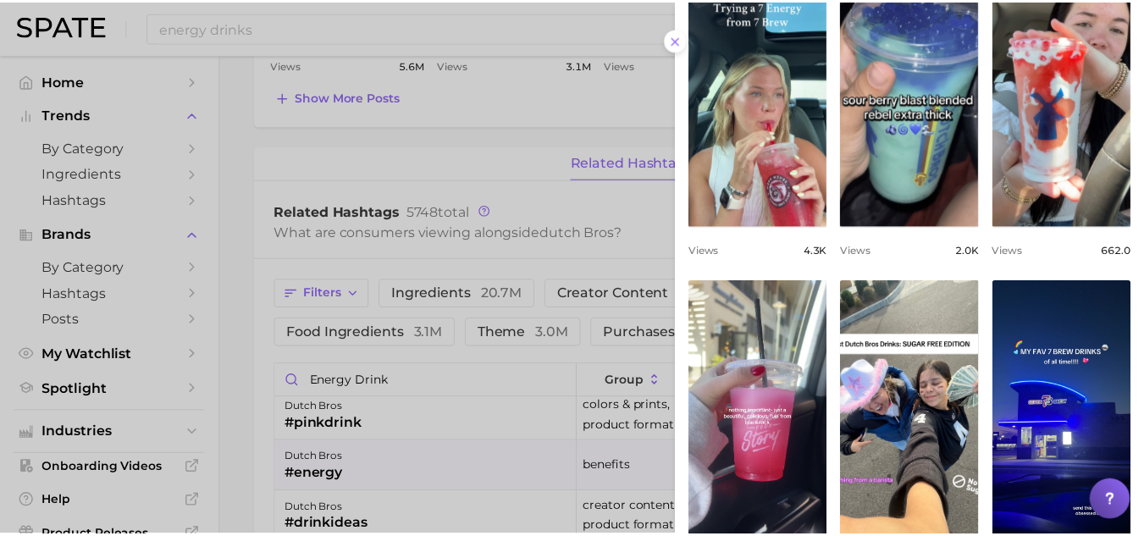
scroll to position [570, 0]
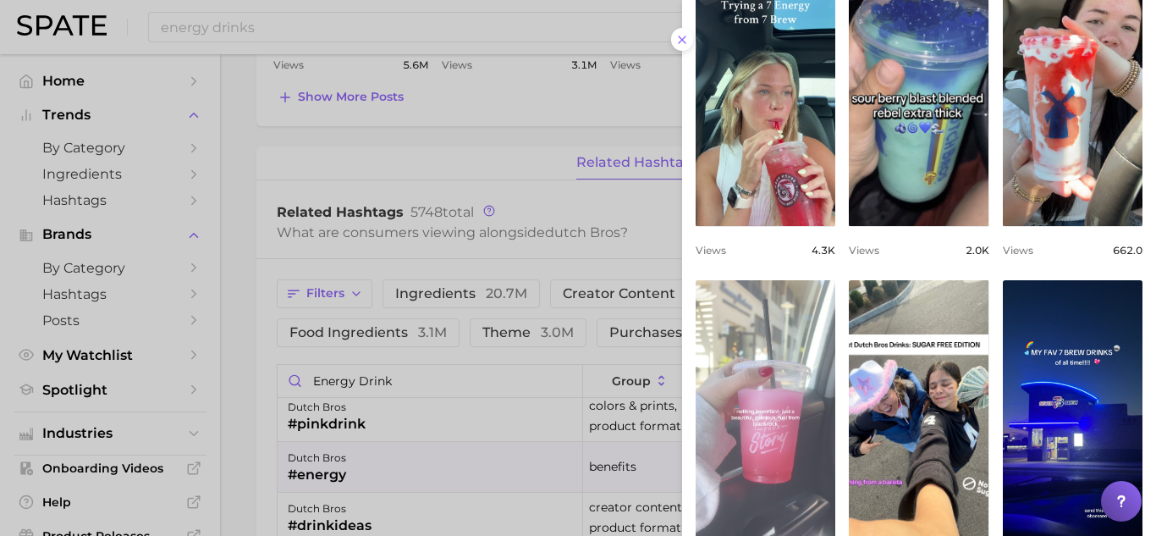
click at [786, 393] on link "view post on TikTok" at bounding box center [766, 417] width 140 height 275
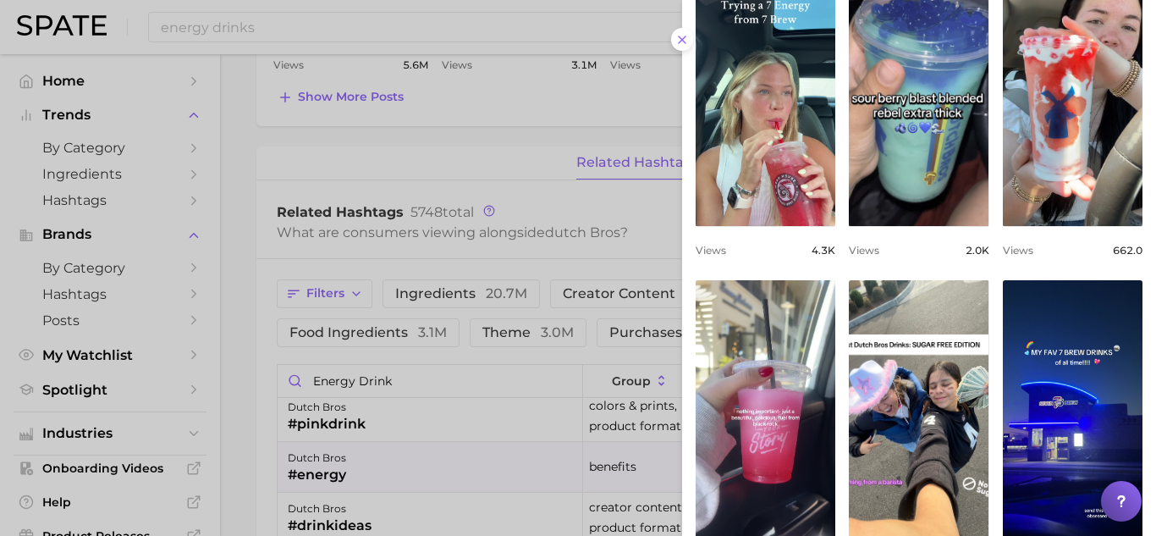
click at [241, 430] on div at bounding box center [578, 268] width 1156 height 536
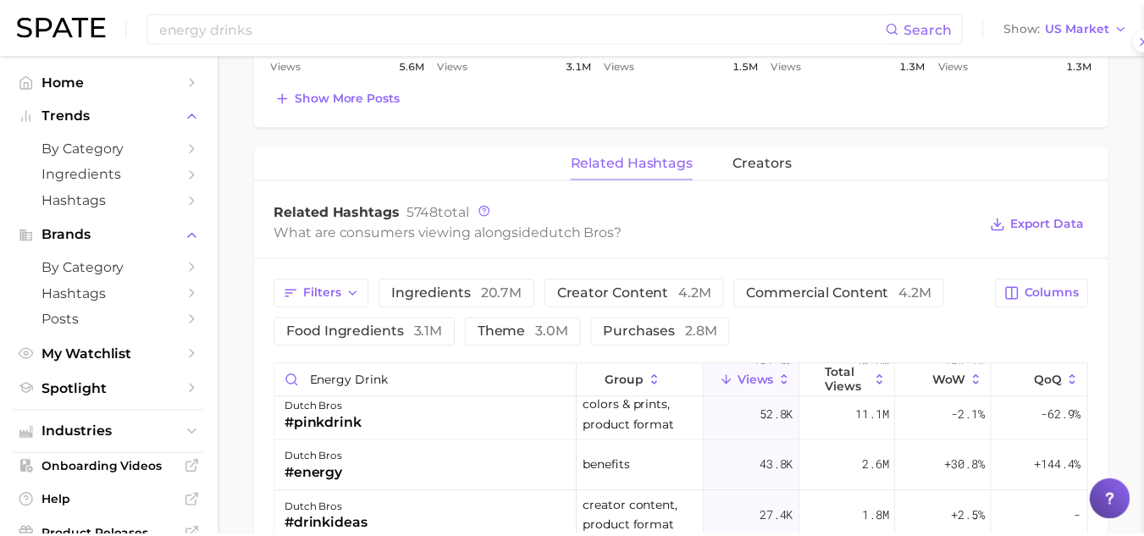
scroll to position [0, 0]
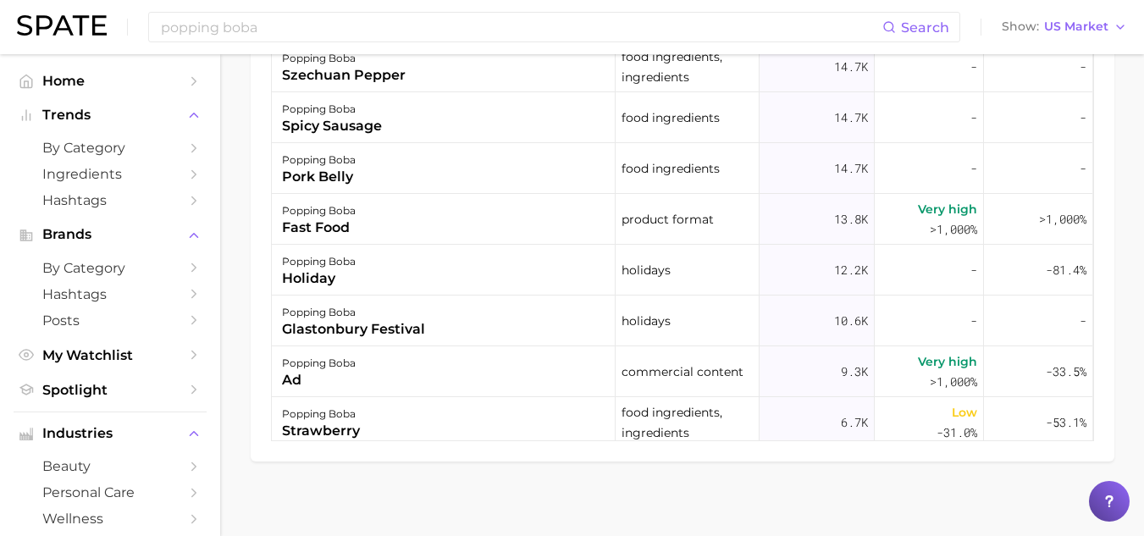
scroll to position [78, 0]
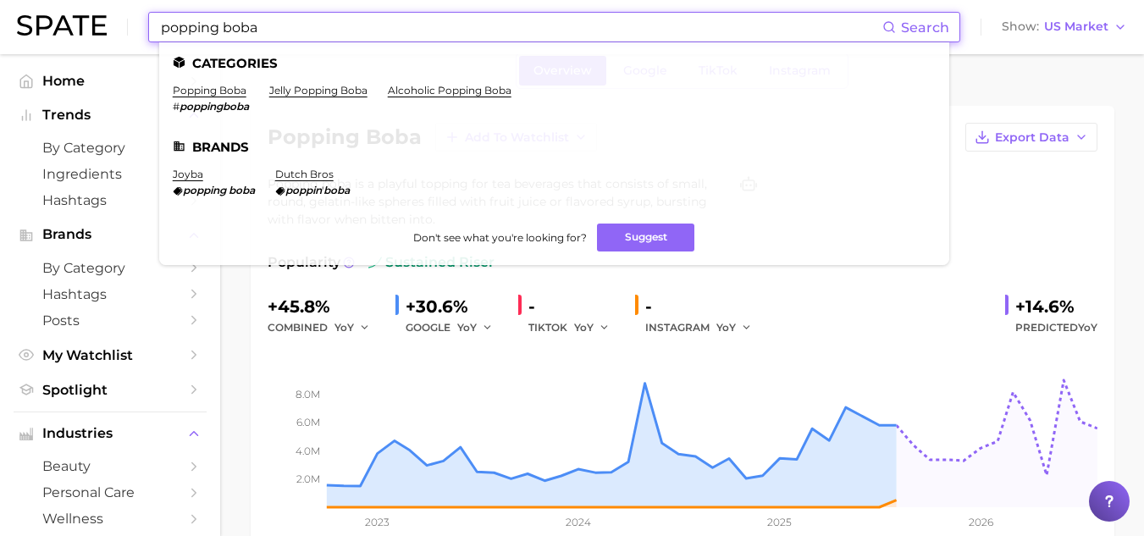
click at [262, 31] on input "popping boba" at bounding box center [520, 27] width 723 height 29
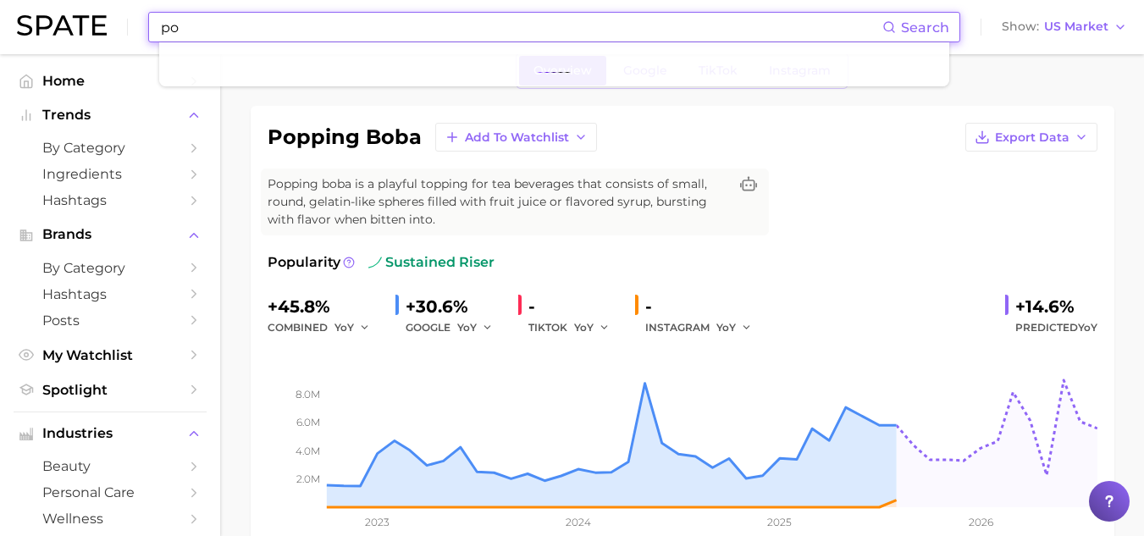
type input "p"
type input "energy drink"
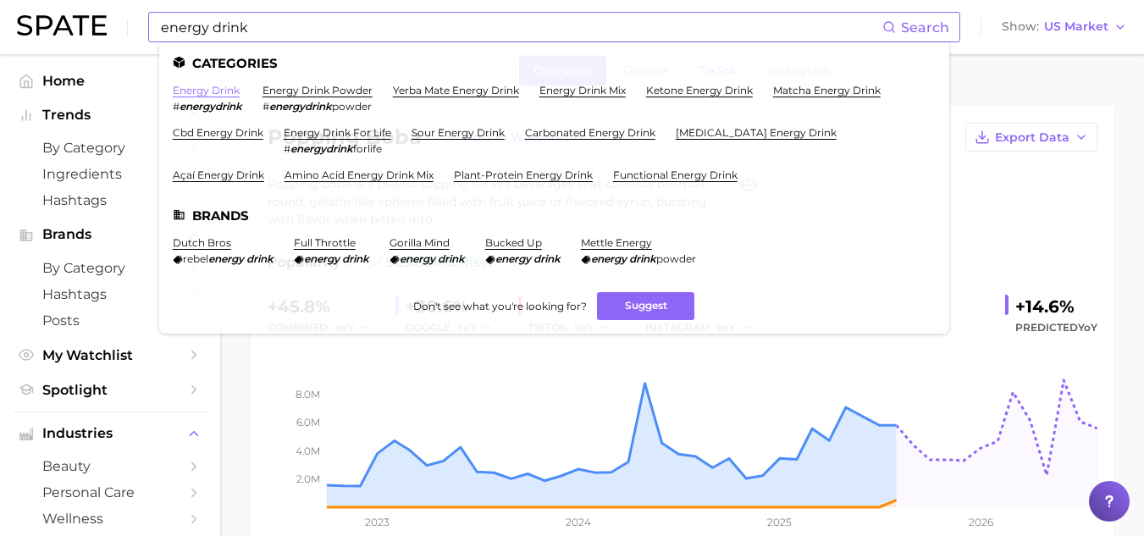
click at [229, 88] on link "energy drink" at bounding box center [206, 90] width 67 height 13
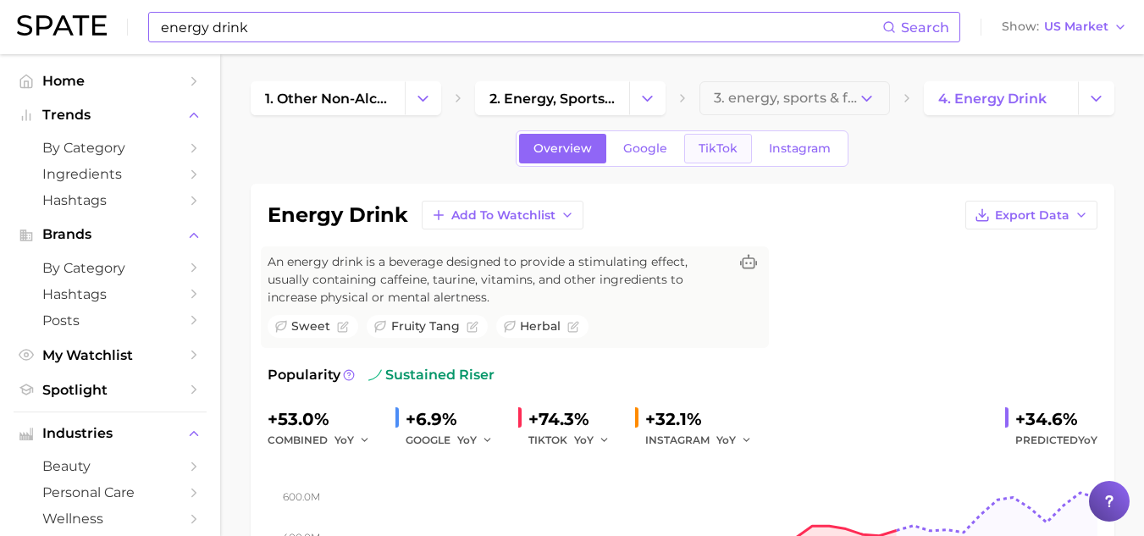
click at [717, 144] on span "TikTok" at bounding box center [717, 148] width 39 height 14
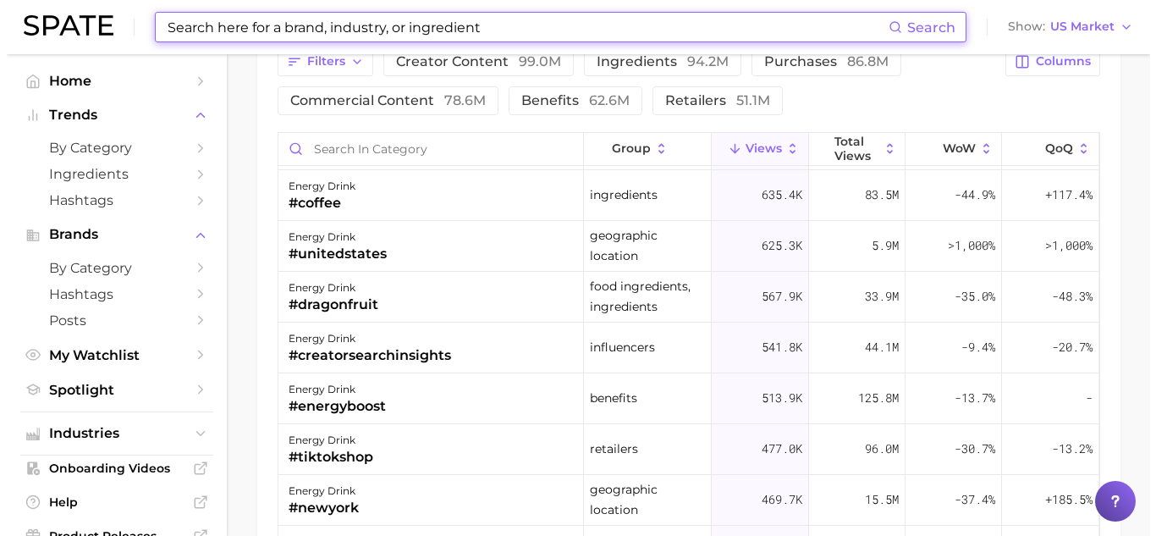
scroll to position [353, 0]
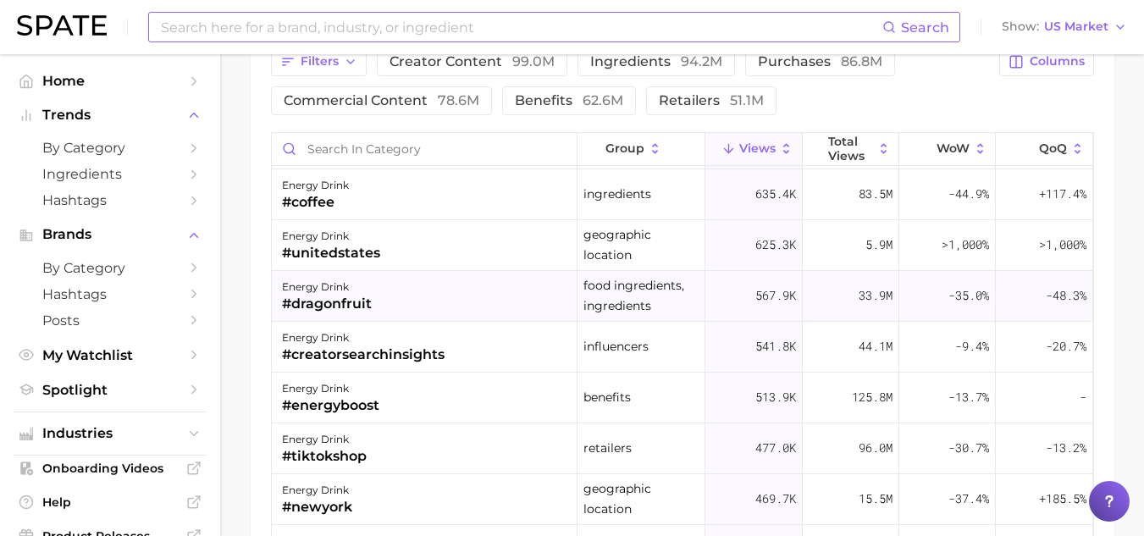
click at [341, 306] on div "#dragonfruit" at bounding box center [327, 304] width 90 height 20
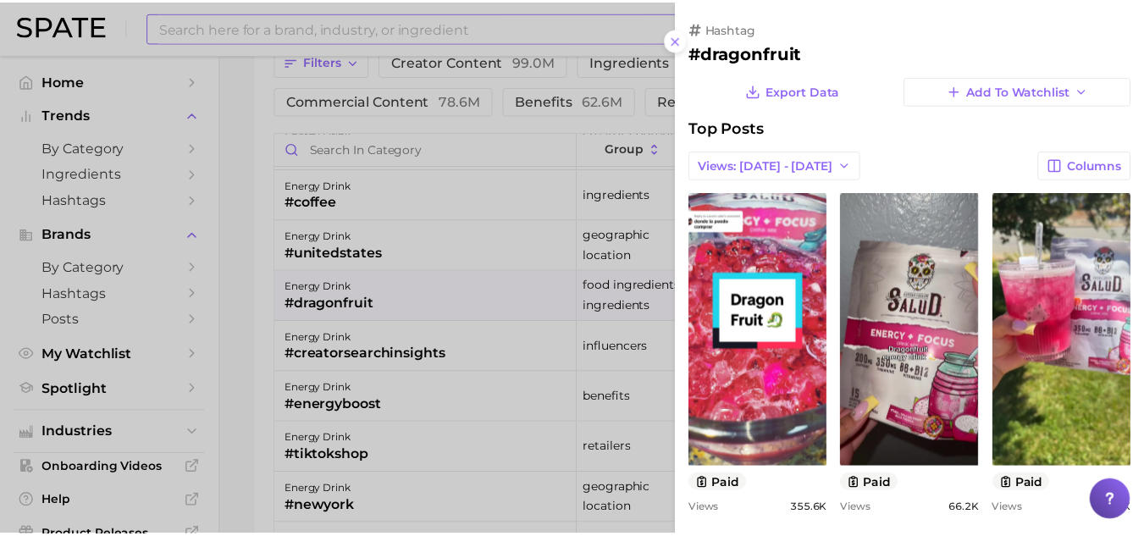
scroll to position [0, 0]
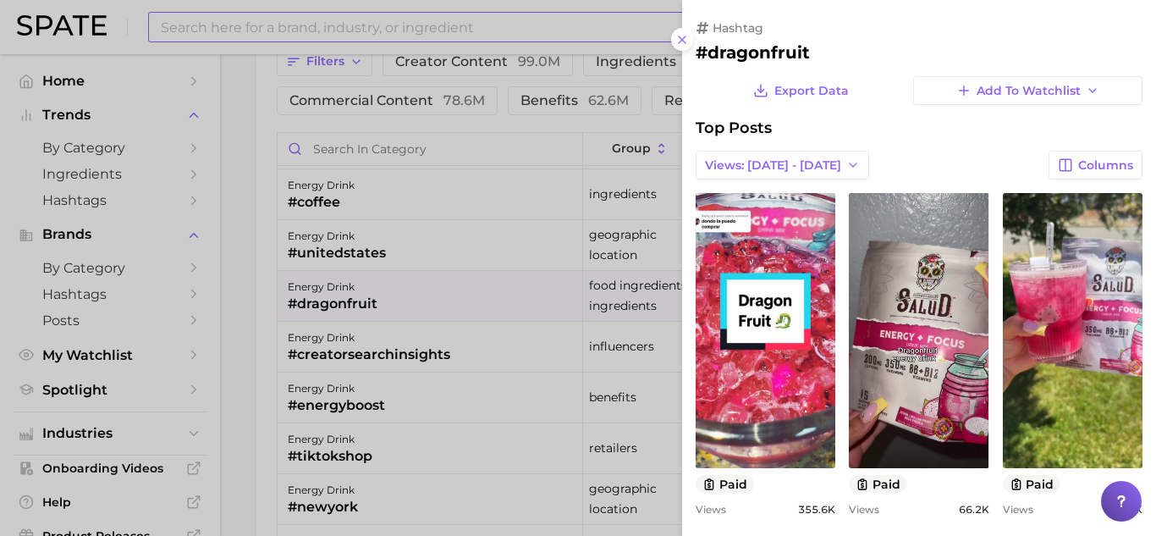
click at [260, 436] on div at bounding box center [578, 268] width 1156 height 536
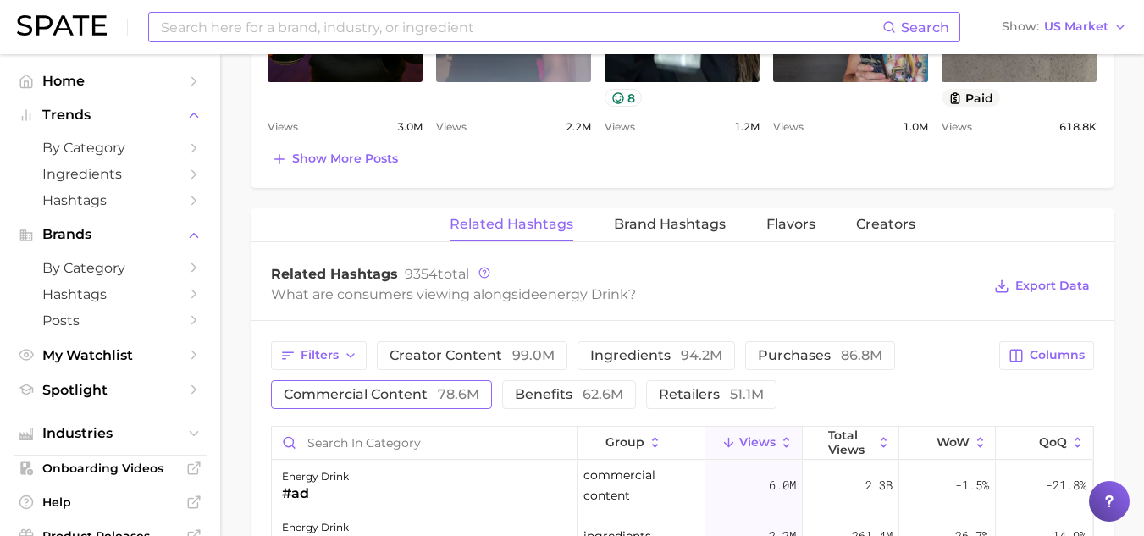
click at [316, 391] on span "commercial content 78.6m" at bounding box center [382, 395] width 196 height 14
click at [317, 433] on input "Search in category" at bounding box center [424, 443] width 305 height 32
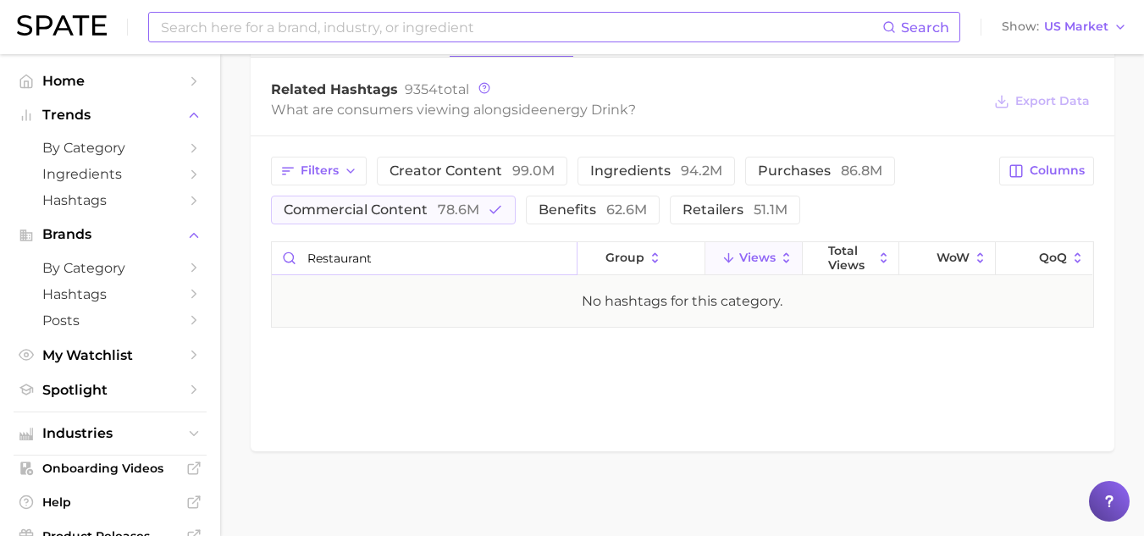
drag, startPoint x: 390, startPoint y: 267, endPoint x: 286, endPoint y: 246, distance: 106.2
click at [286, 246] on input "restaurant" at bounding box center [424, 258] width 305 height 32
type input "f"
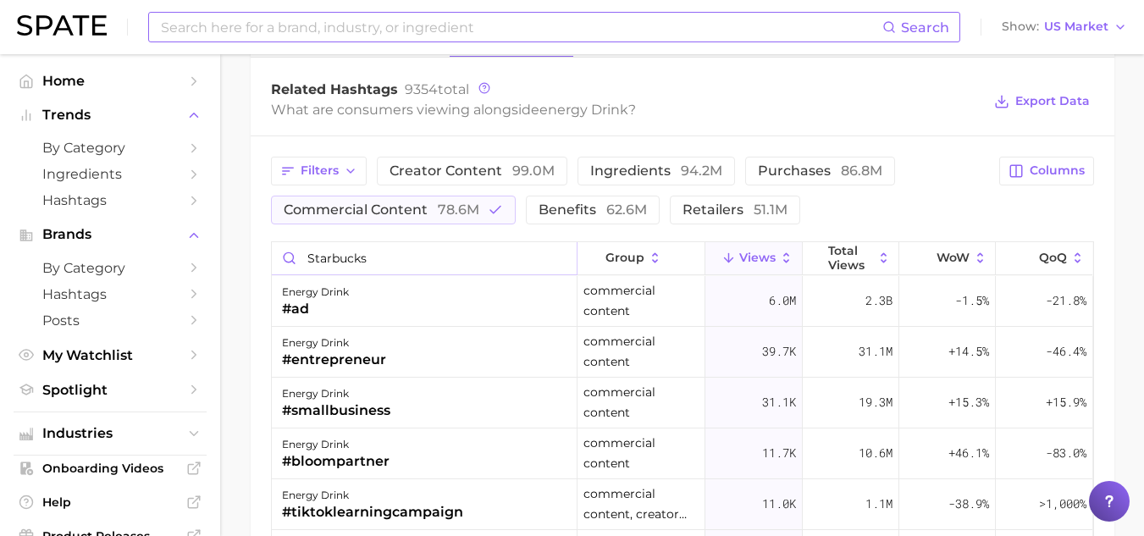
type input "starbucks"
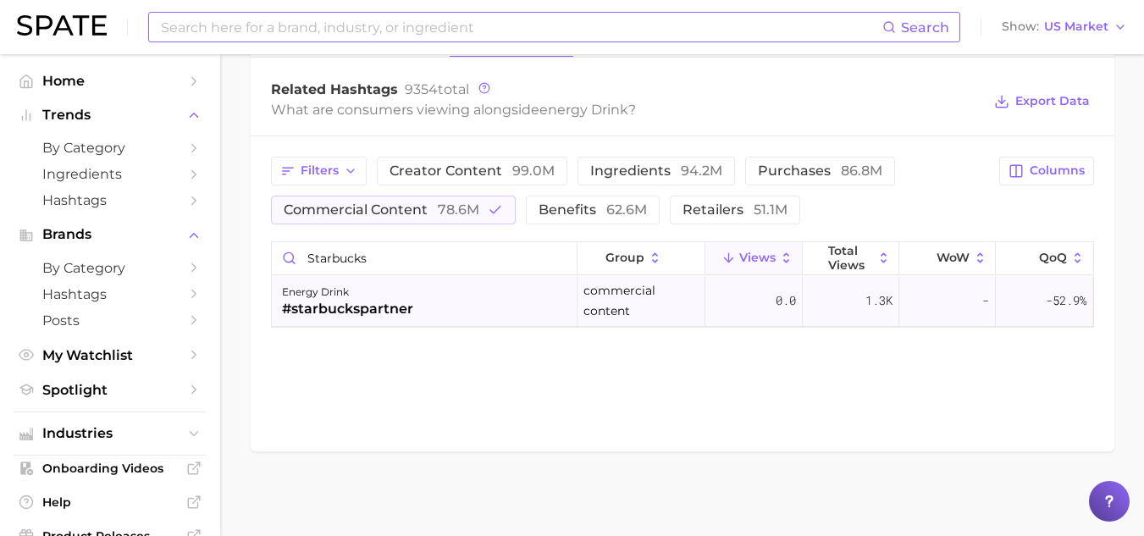
click at [418, 302] on div "energy drink #starbuckspartner" at bounding box center [425, 301] width 306 height 51
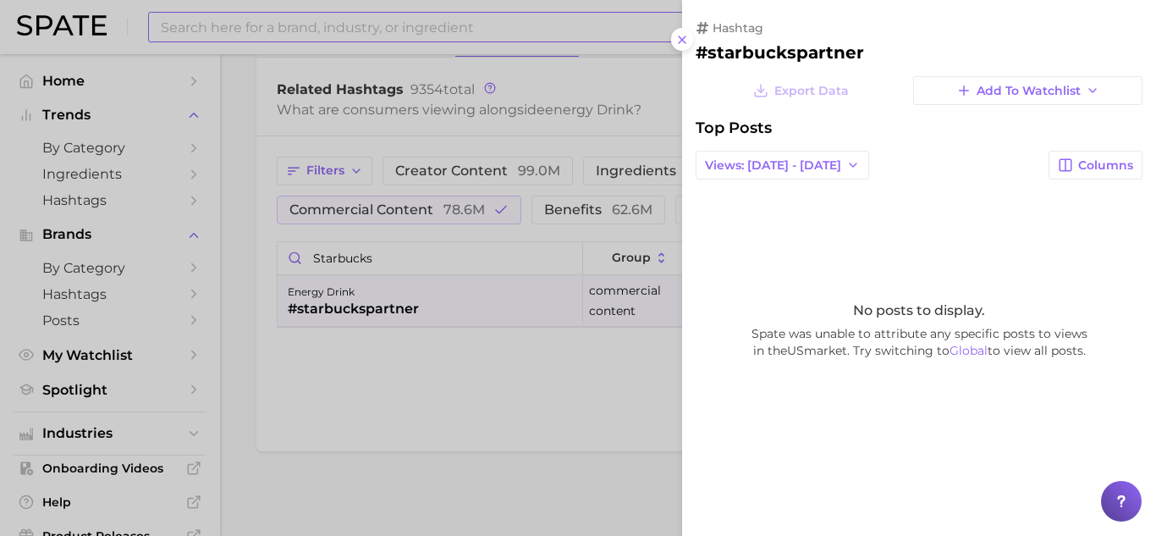
click at [475, 334] on div at bounding box center [578, 268] width 1156 height 536
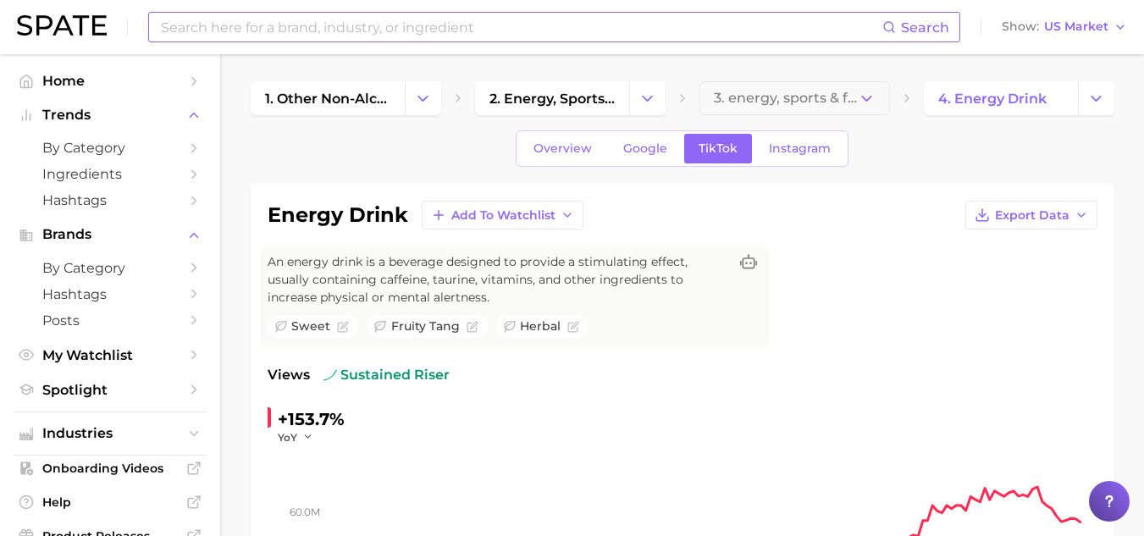
click at [320, 16] on input at bounding box center [520, 27] width 723 height 29
type input "refreshers"
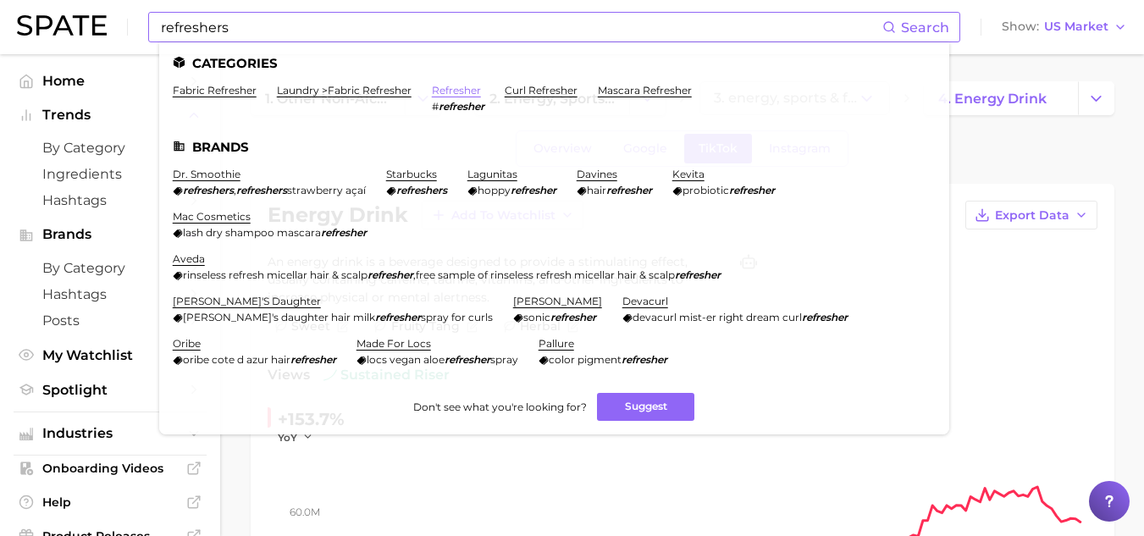
click at [465, 87] on link "refresher" at bounding box center [456, 90] width 49 height 13
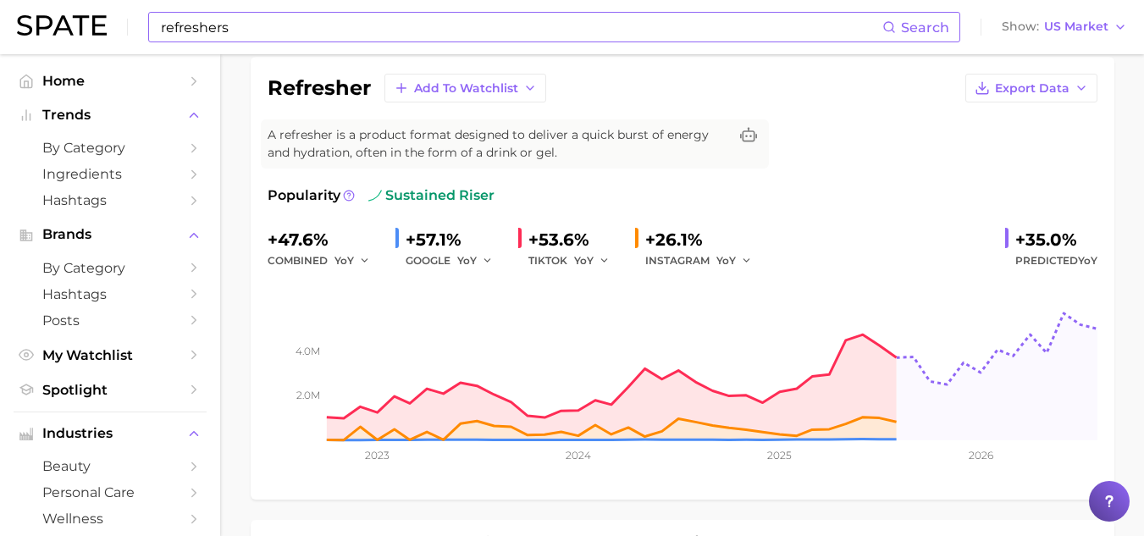
scroll to position [118, 0]
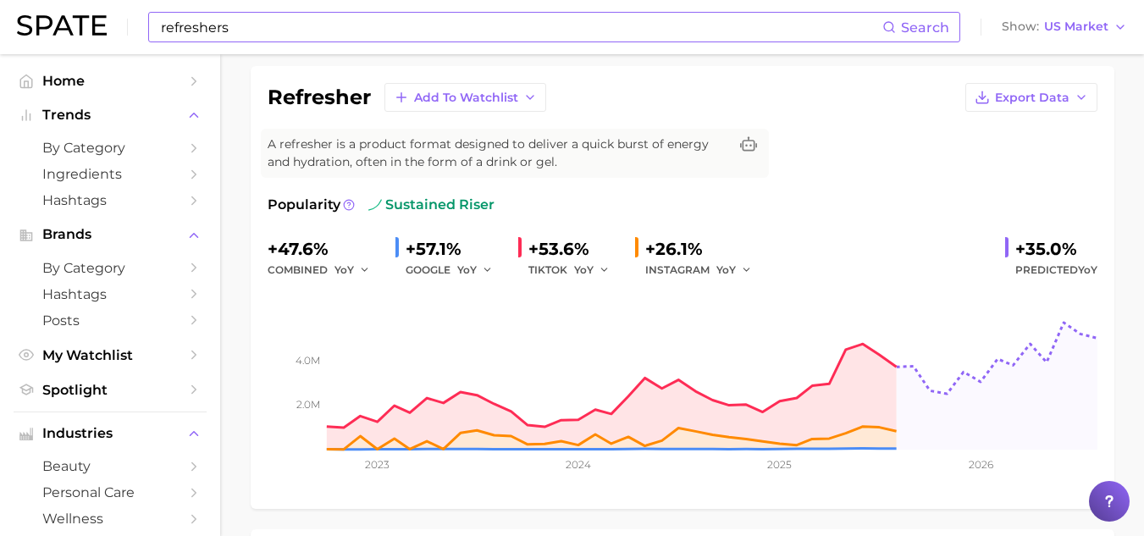
click at [537, 247] on div "+53.6%" at bounding box center [574, 248] width 93 height 27
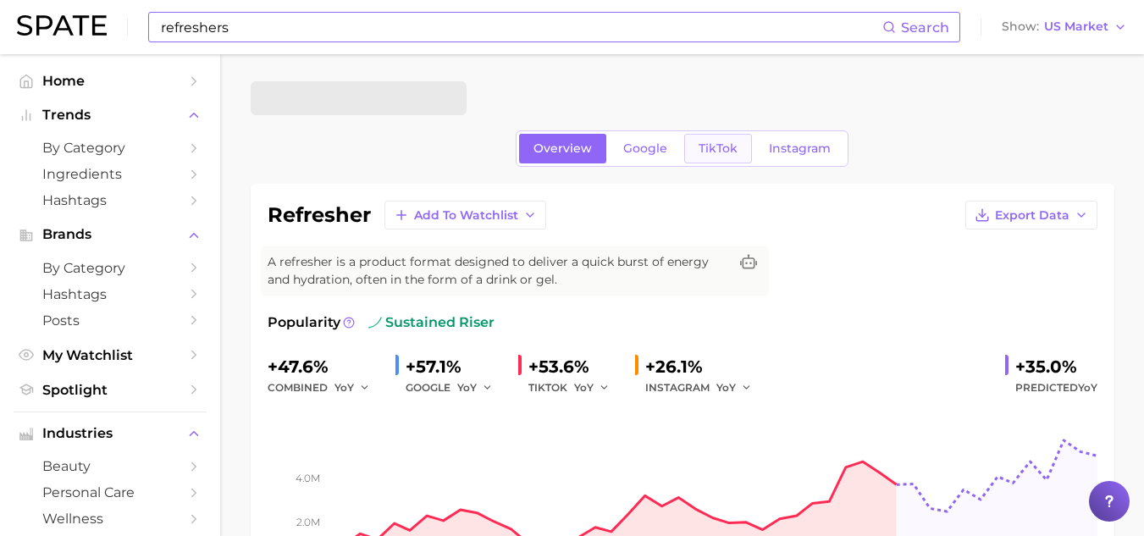
click at [713, 154] on span "TikTok" at bounding box center [717, 148] width 39 height 14
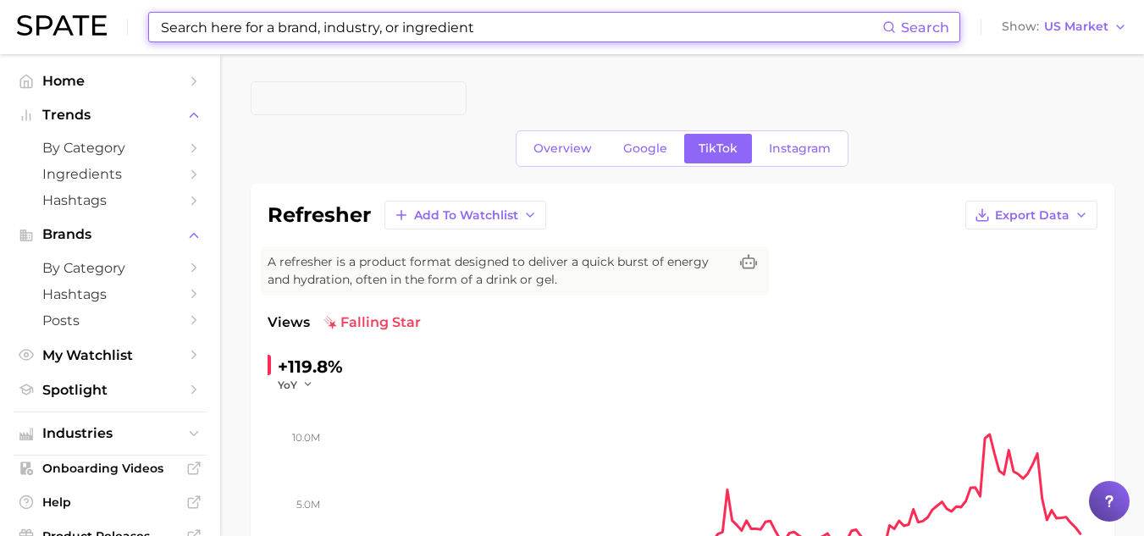
drag, startPoint x: 486, startPoint y: 25, endPoint x: 189, endPoint y: -18, distance: 300.2
click at [189, 0] on html "Search Show US Market Home Trends by Category Ingredients Hashtags Brands by Ca…" at bounding box center [572, 268] width 1144 height 536
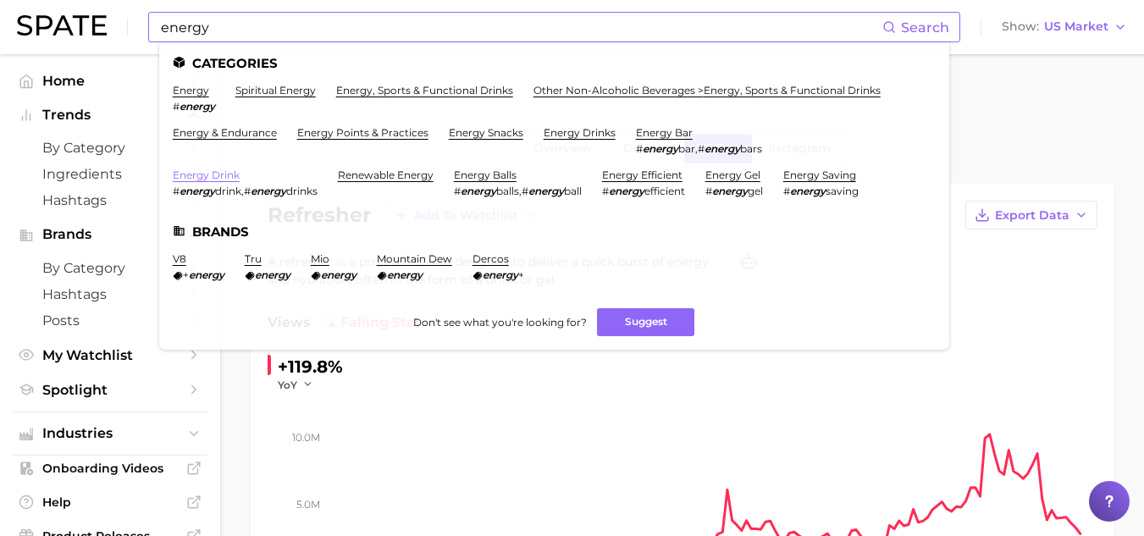
click at [215, 179] on link "energy drink" at bounding box center [206, 174] width 67 height 13
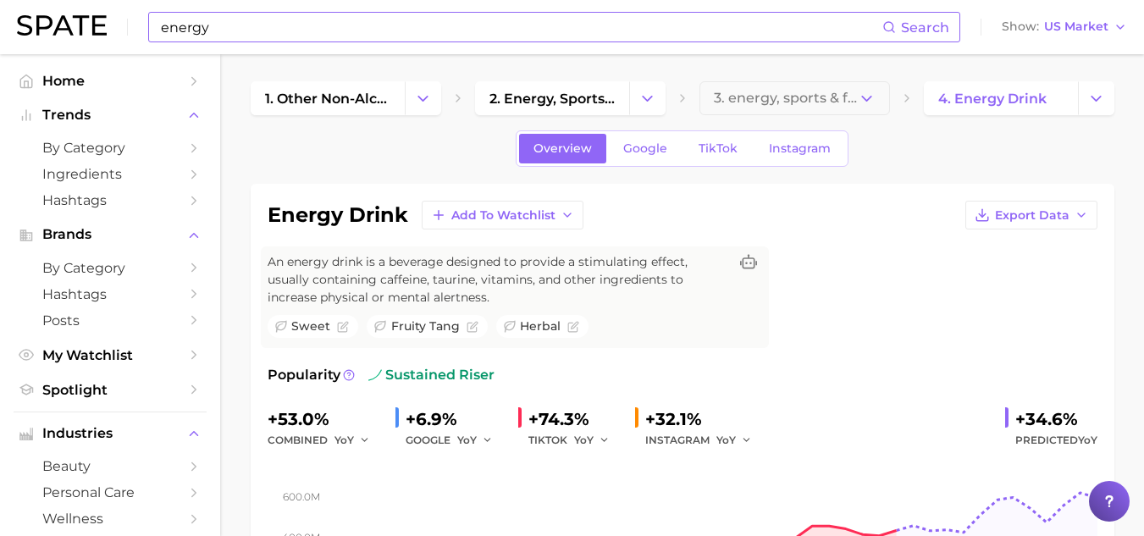
click at [352, 31] on input "energy" at bounding box center [520, 27] width 723 height 29
type input "e"
type input "cold foam"
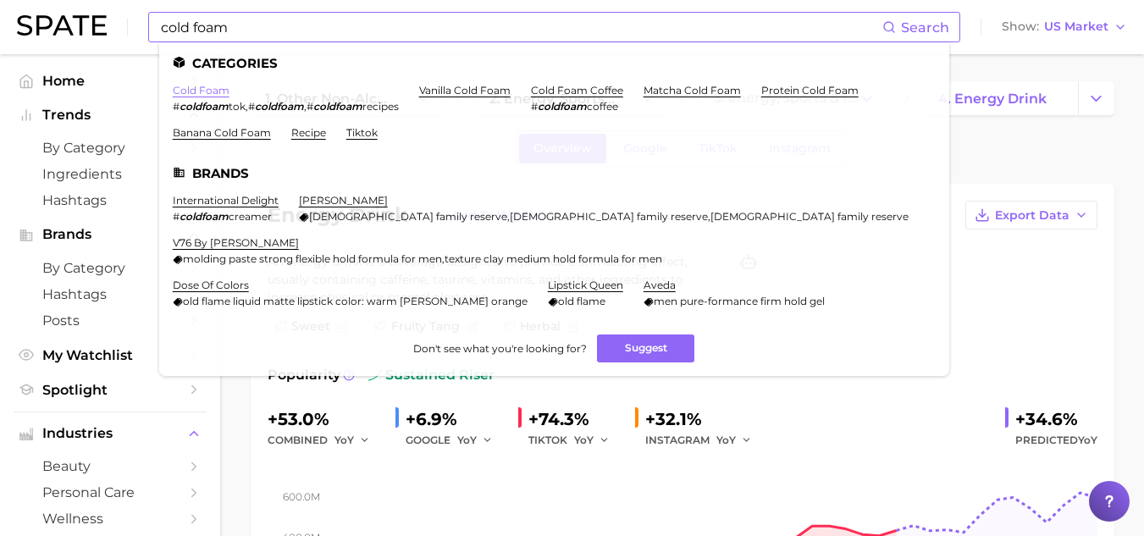
click at [200, 88] on link "cold foam" at bounding box center [201, 90] width 57 height 13
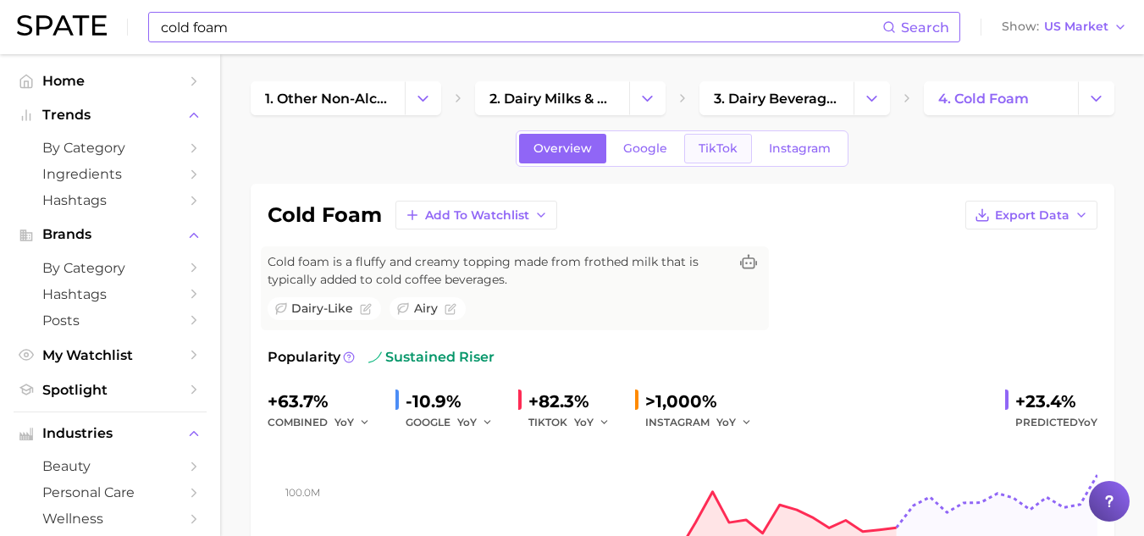
click at [733, 141] on span "TikTok" at bounding box center [717, 148] width 39 height 14
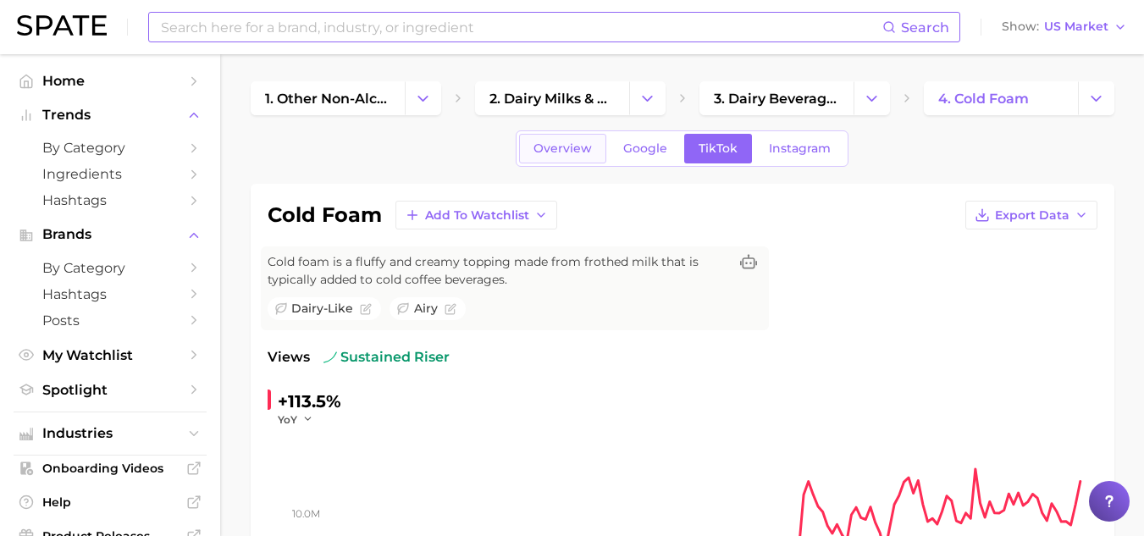
click at [565, 152] on span "Overview" at bounding box center [562, 148] width 58 height 14
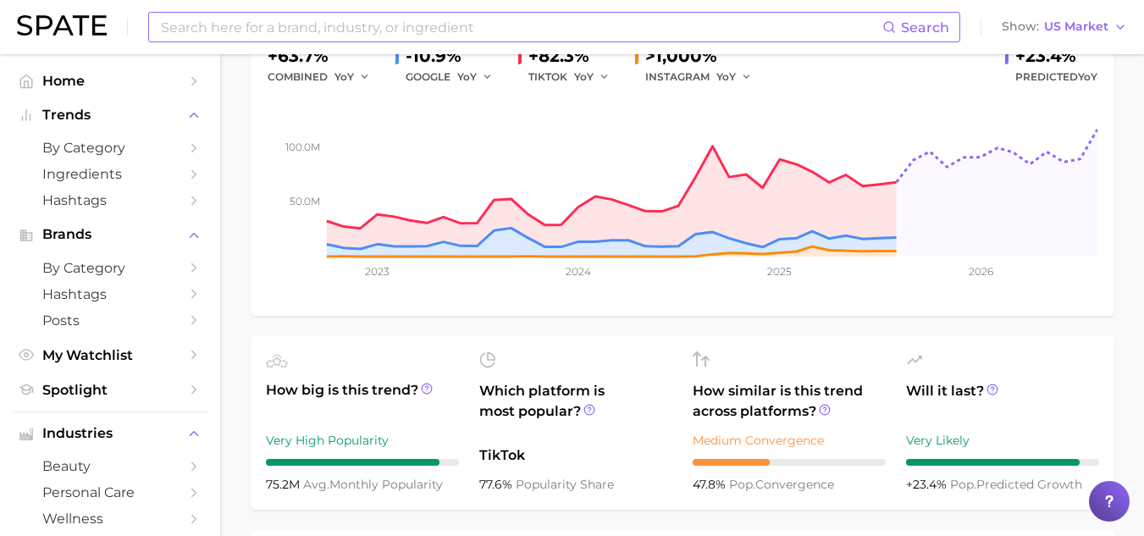
scroll to position [346, 0]
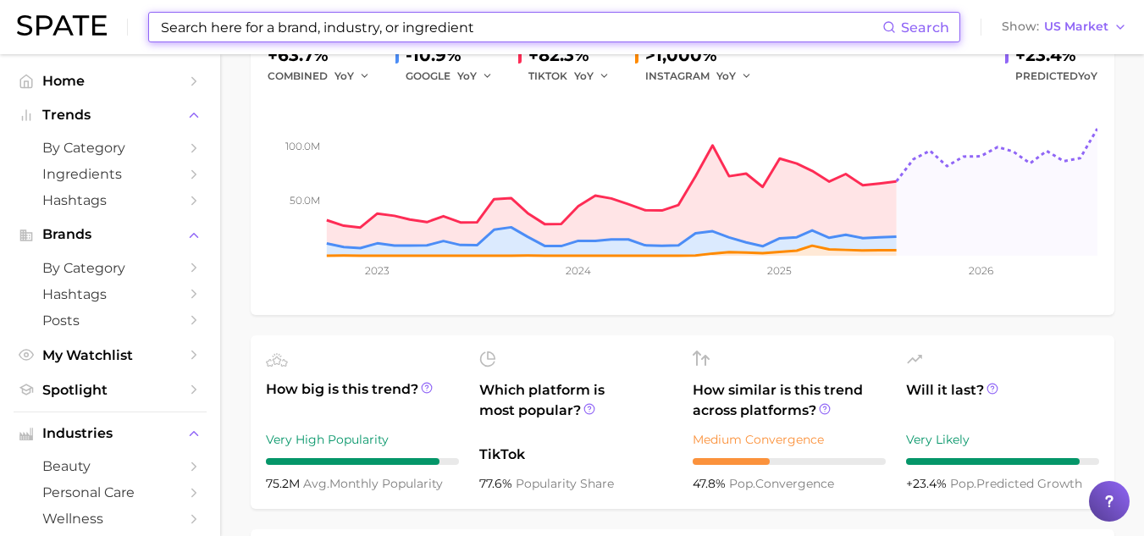
drag, startPoint x: 483, startPoint y: 34, endPoint x: 248, endPoint y: 5, distance: 237.1
click at [248, 5] on div "Search Show US Market" at bounding box center [572, 27] width 1110 height 54
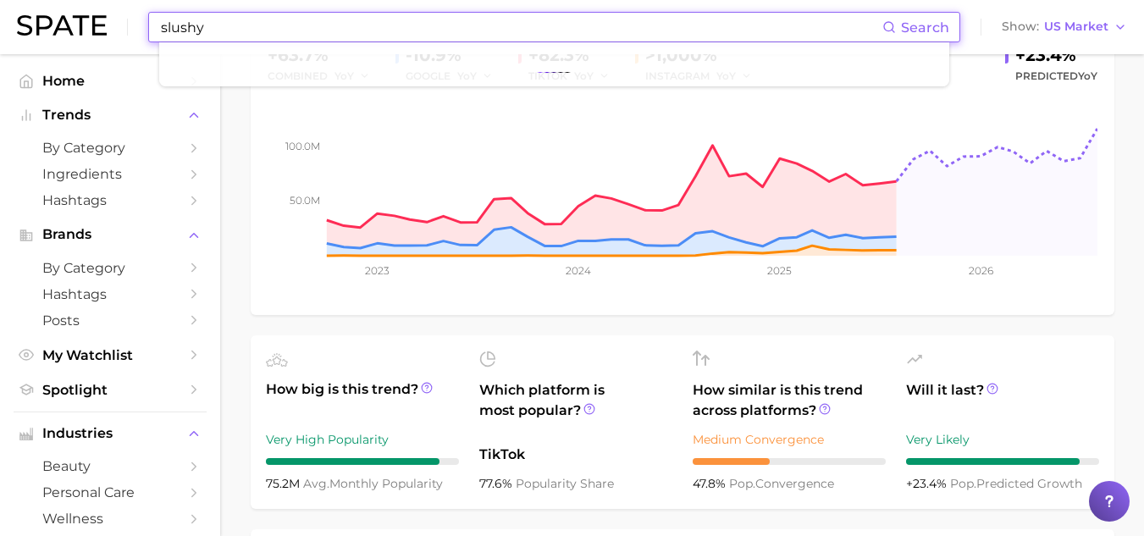
type input "slushy"
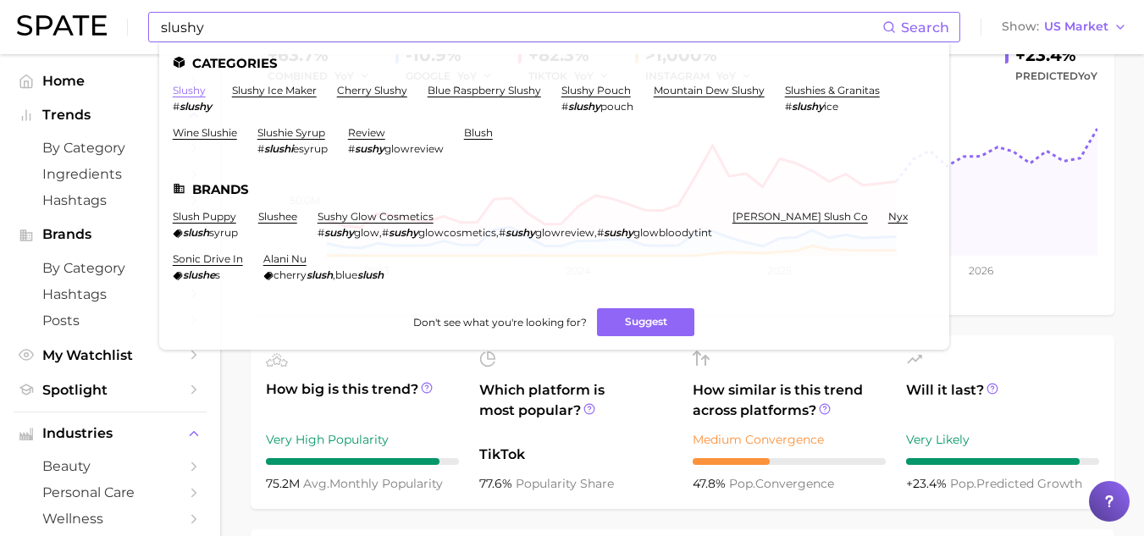
click at [188, 91] on link "slushy" at bounding box center [189, 90] width 33 height 13
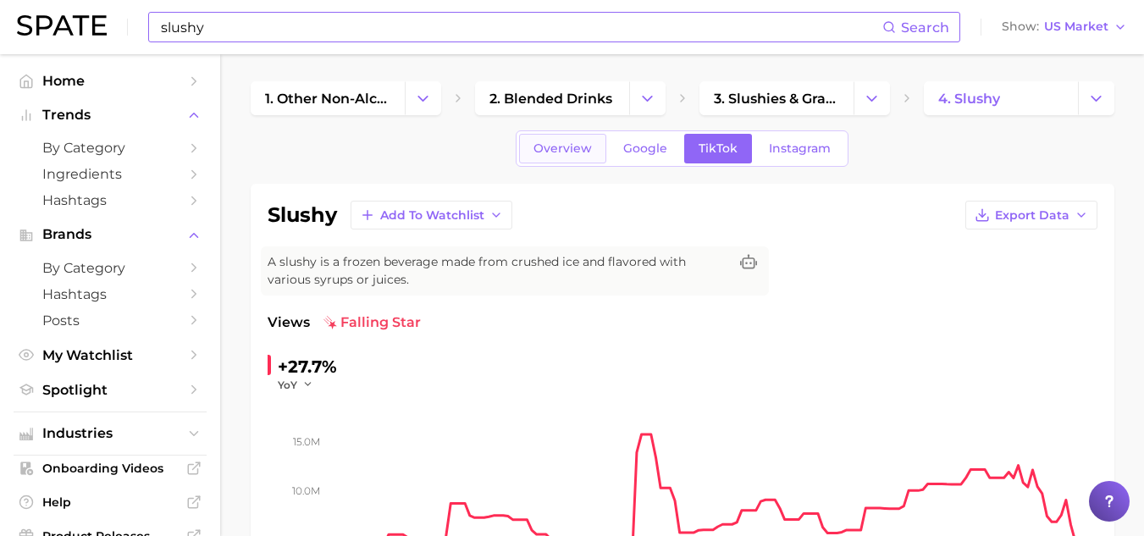
click at [559, 136] on link "Overview" at bounding box center [562, 149] width 87 height 30
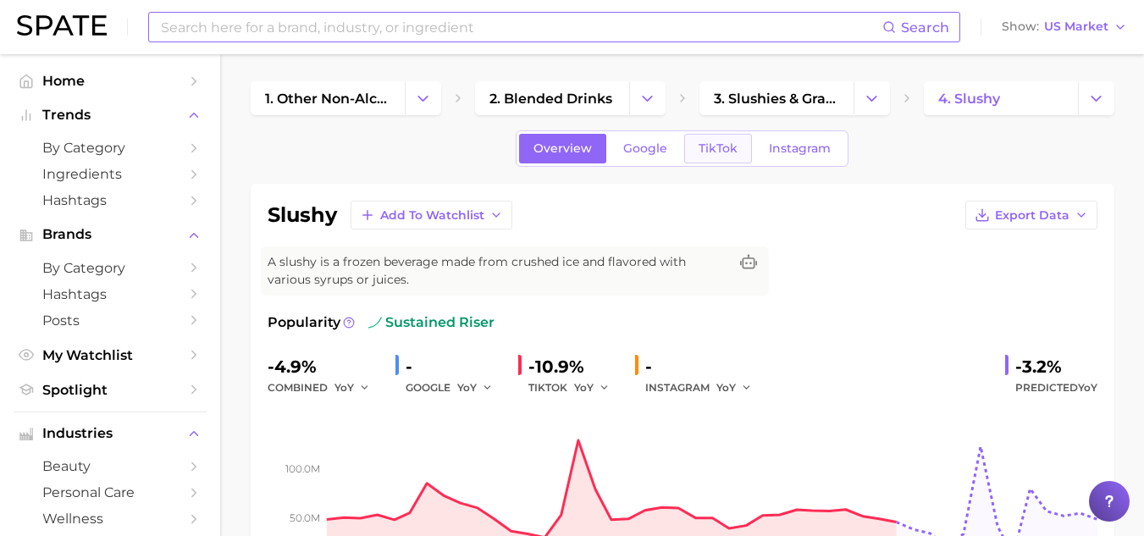
click at [701, 152] on span "TikTok" at bounding box center [717, 148] width 39 height 14
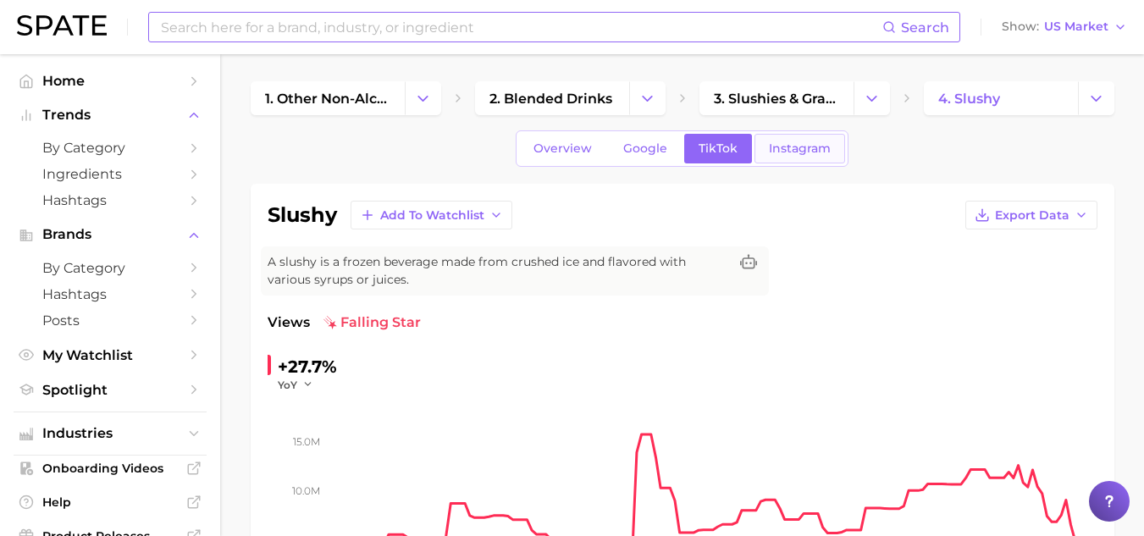
click at [799, 158] on link "Instagram" at bounding box center [799, 149] width 91 height 30
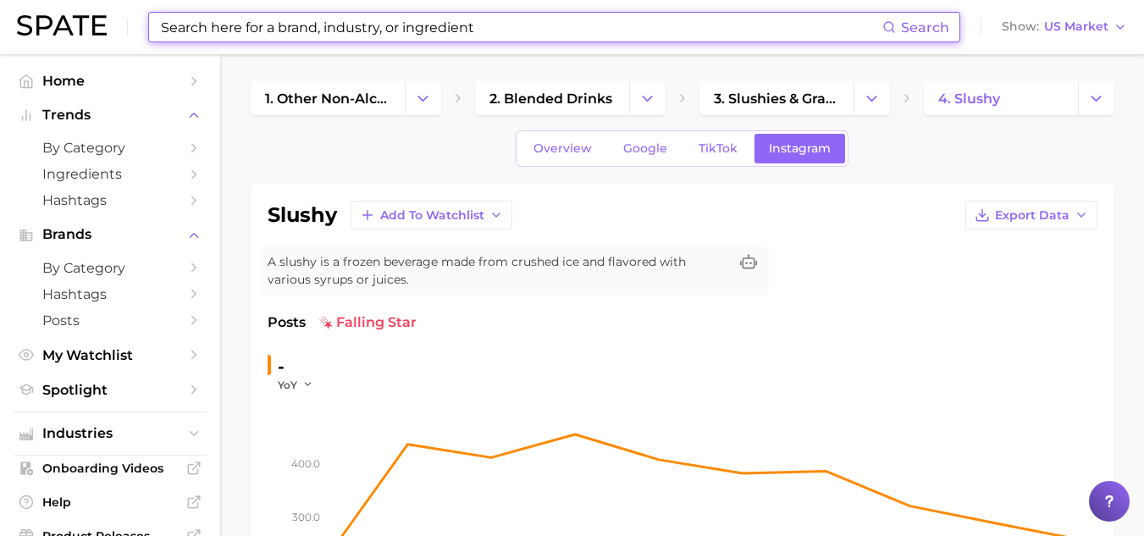
click at [334, 41] on input at bounding box center [520, 27] width 723 height 29
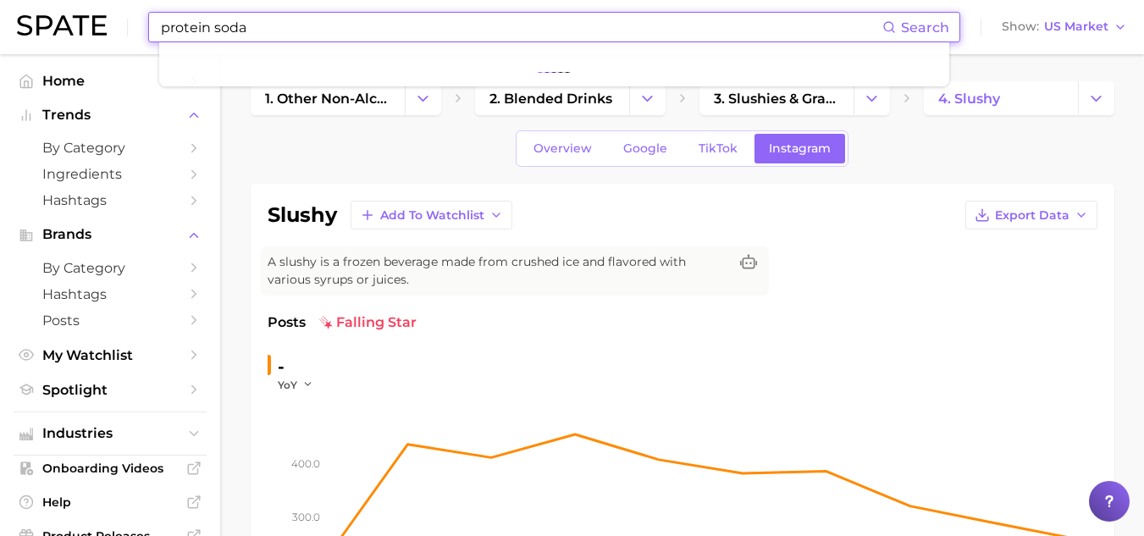
type input "protein soda"
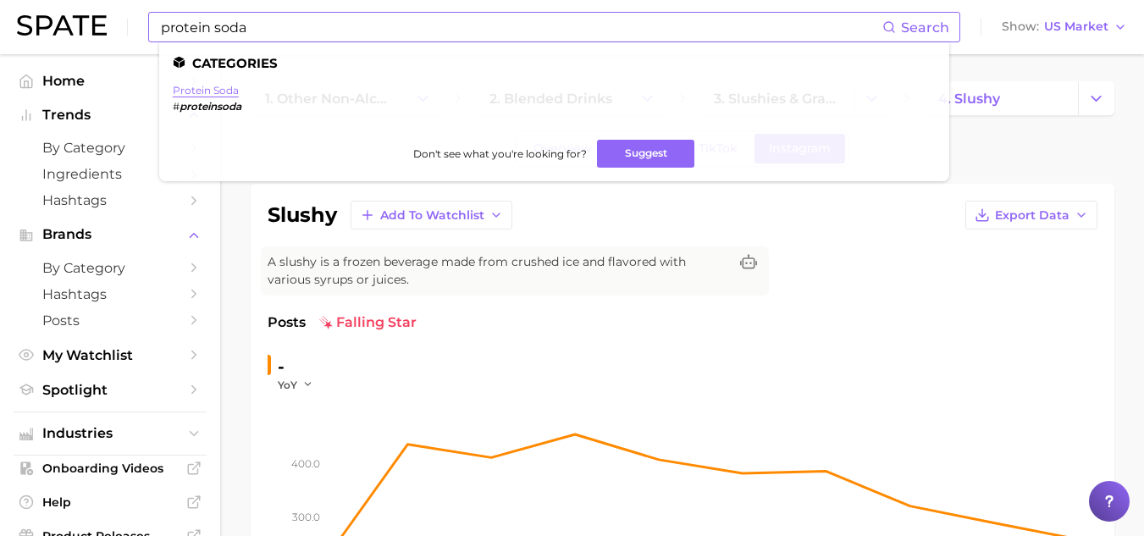
click at [218, 90] on link "protein soda" at bounding box center [206, 90] width 66 height 13
